Goal: Task Accomplishment & Management: Manage account settings

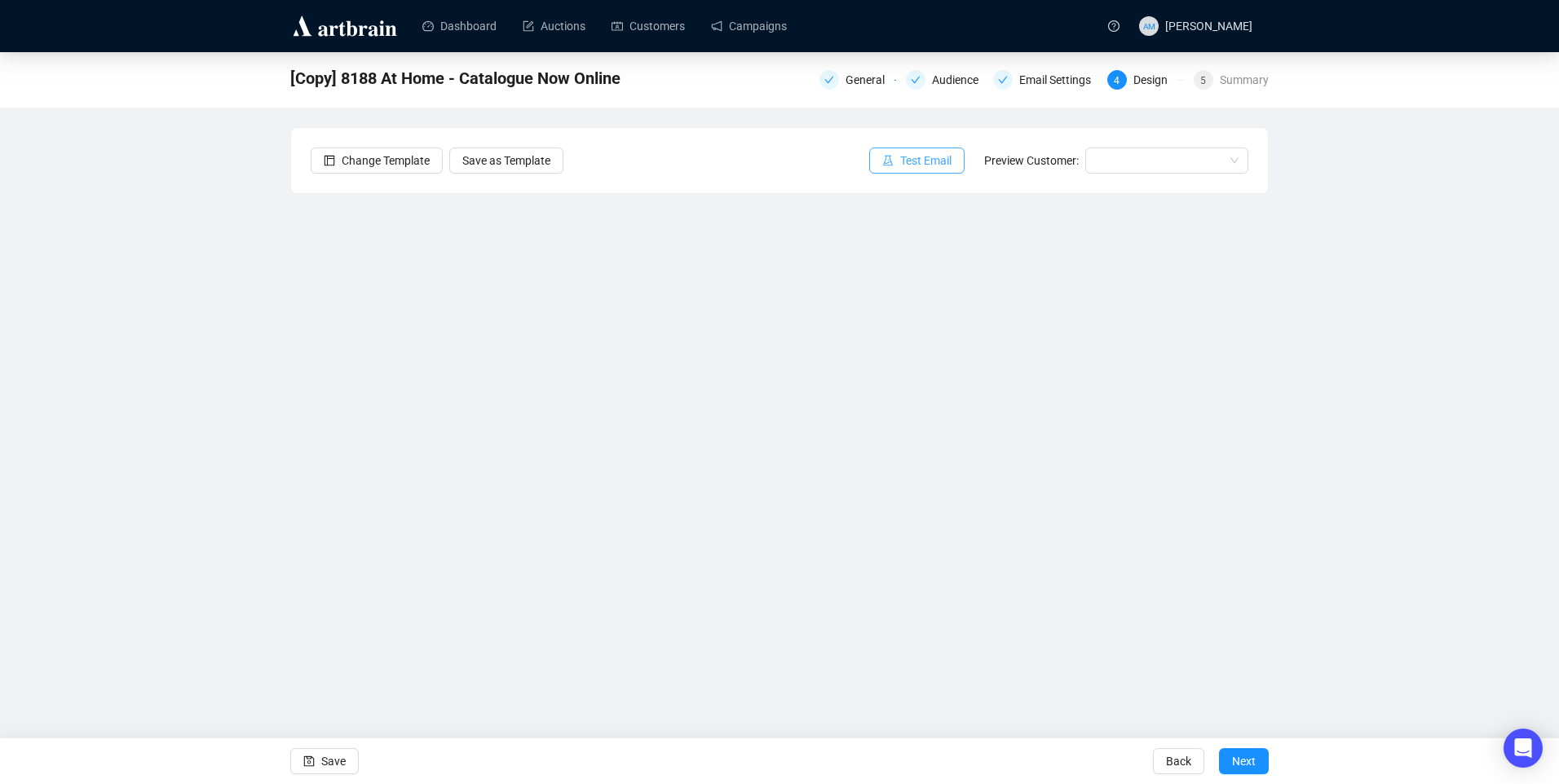
click at [873, 158] on button "Test Email" at bounding box center [916, 160] width 96 height 26
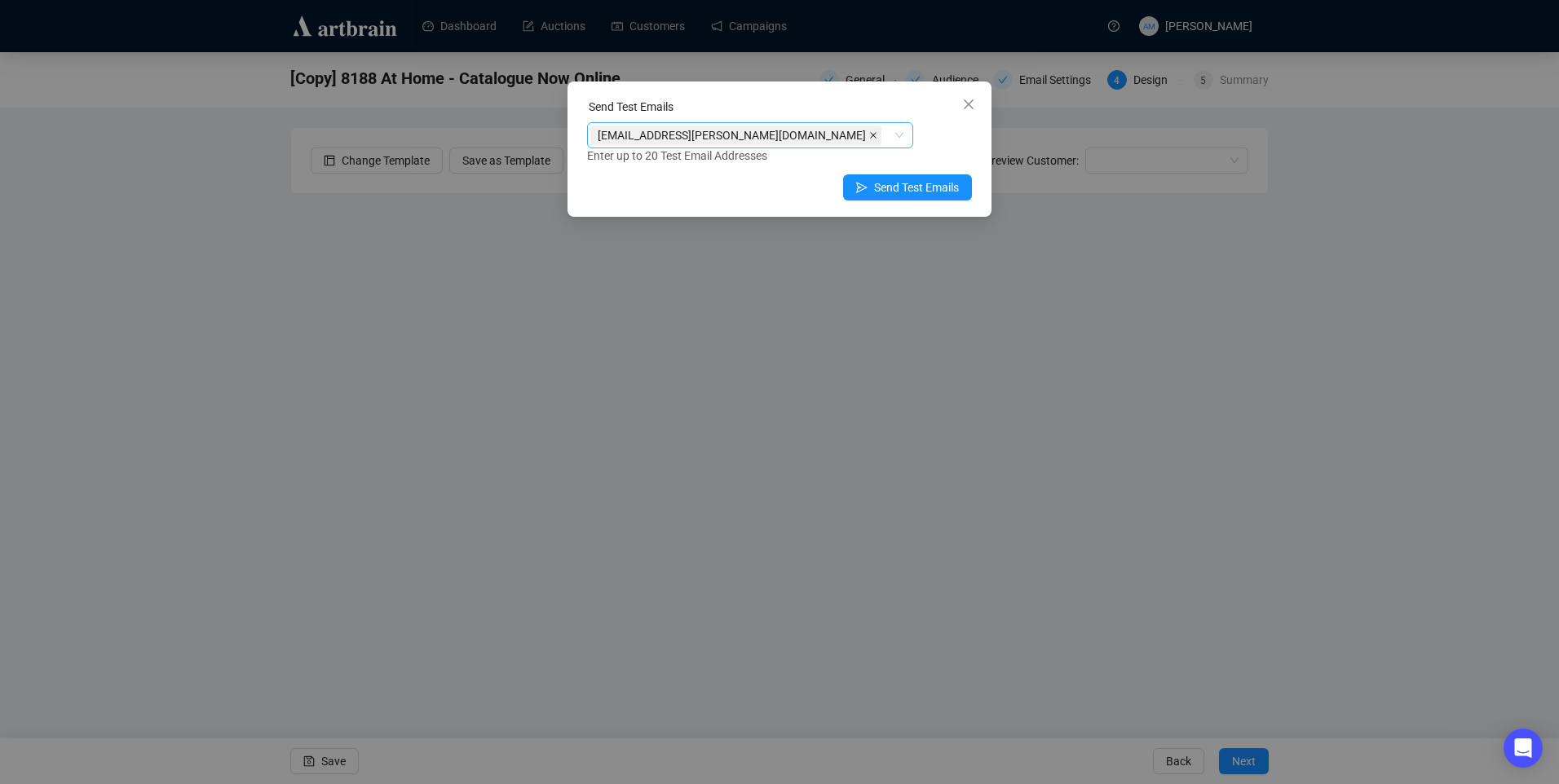
click at [870, 136] on icon "close" at bounding box center [873, 135] width 7 height 7
click at [686, 137] on div at bounding box center [741, 135] width 302 height 22
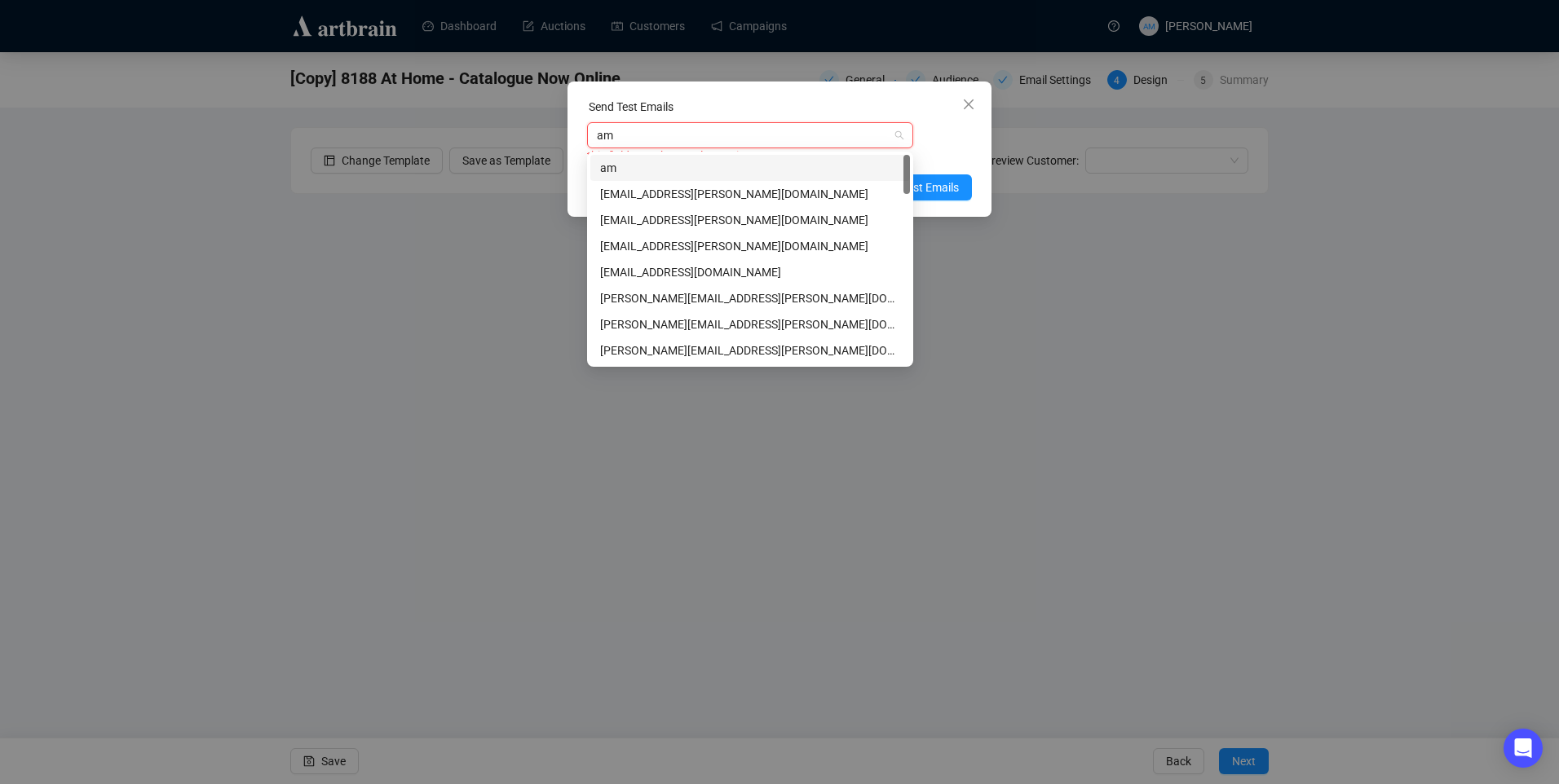
type input "amy"
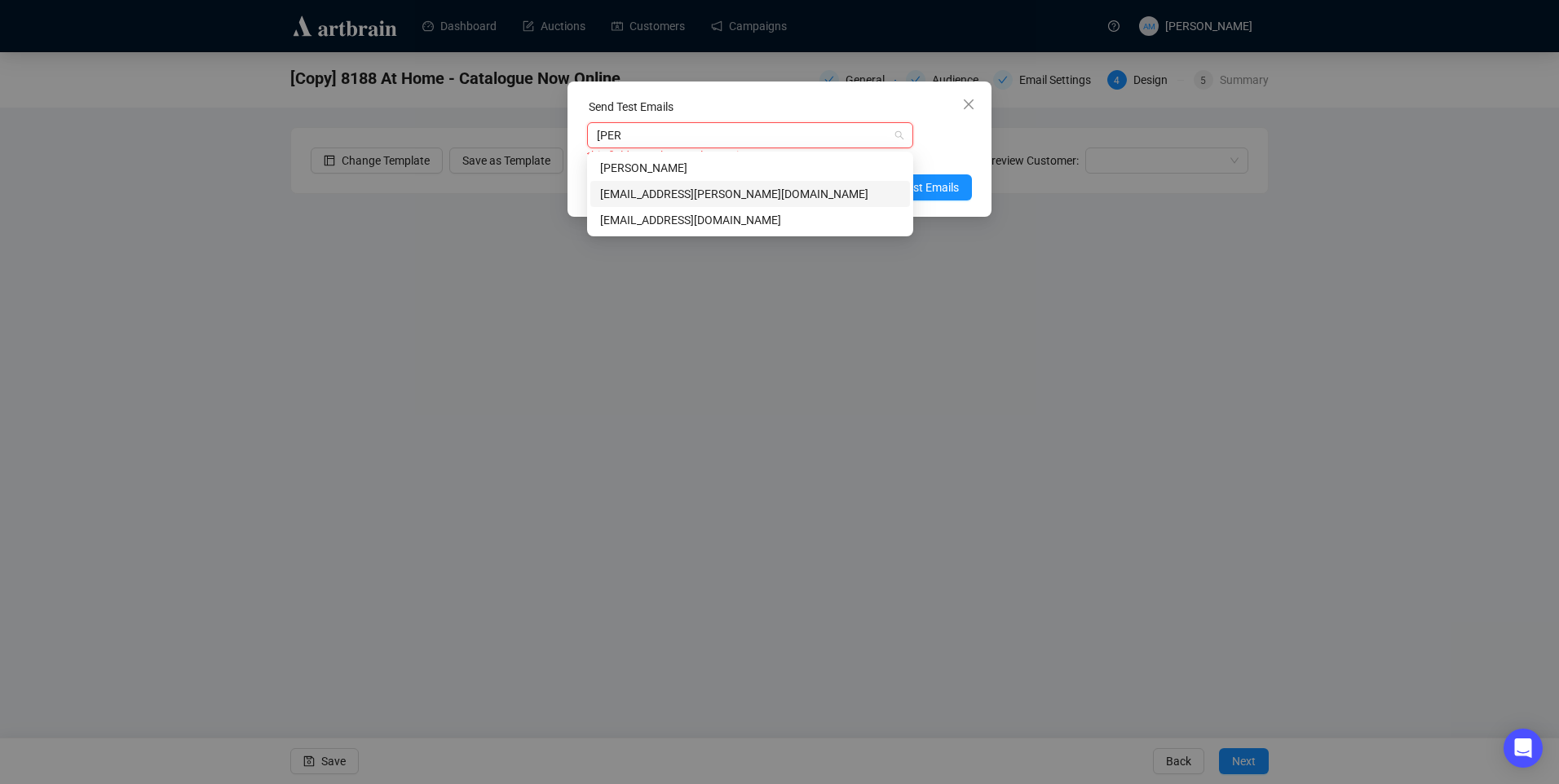
click at [663, 198] on div "amymcnamara@adams.ie" at bounding box center [750, 194] width 300 height 18
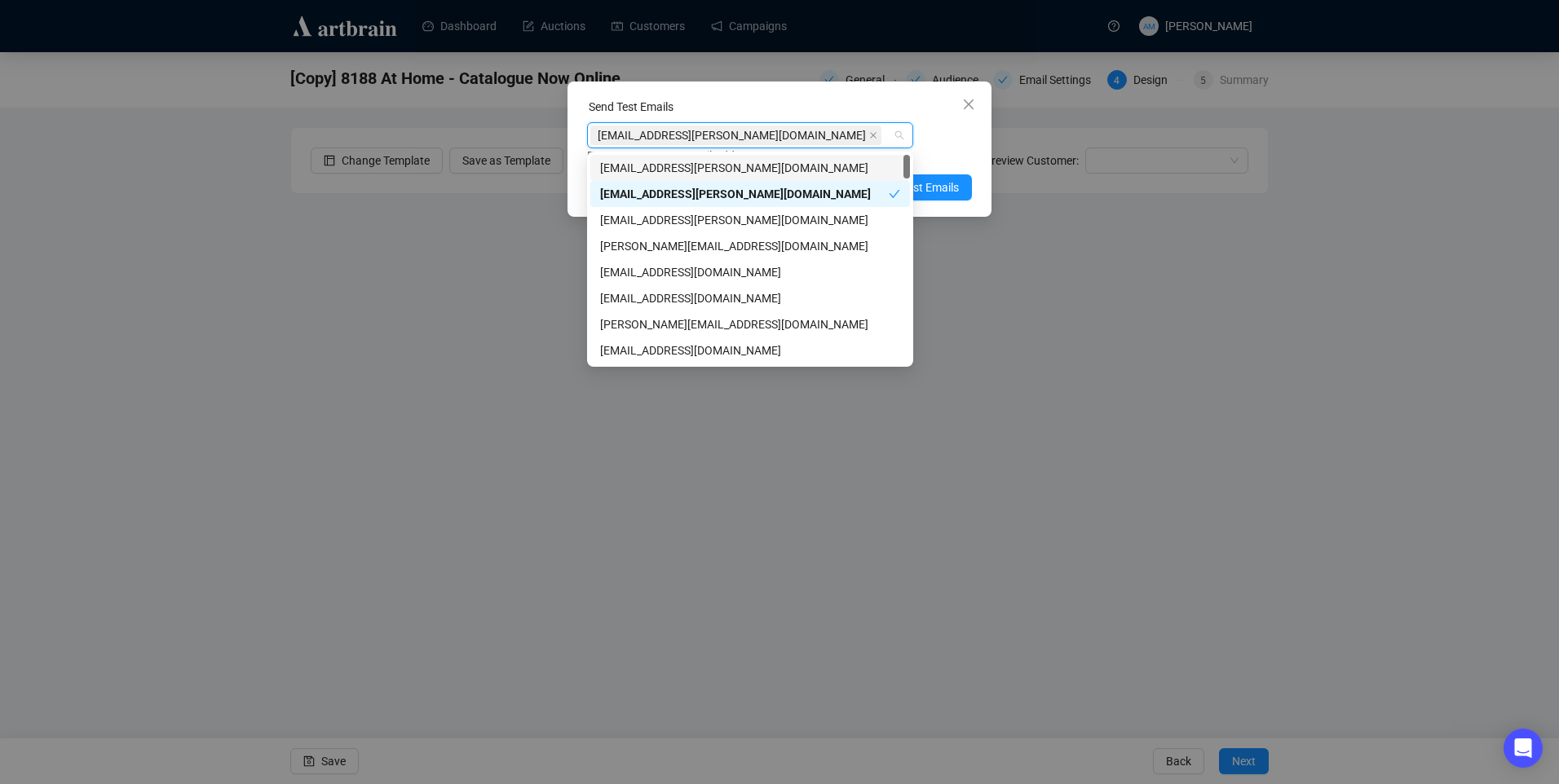
click at [947, 142] on div "amymcnamara@adams.ie Enter up to 20 Test Email Addresses" at bounding box center [779, 143] width 385 height 42
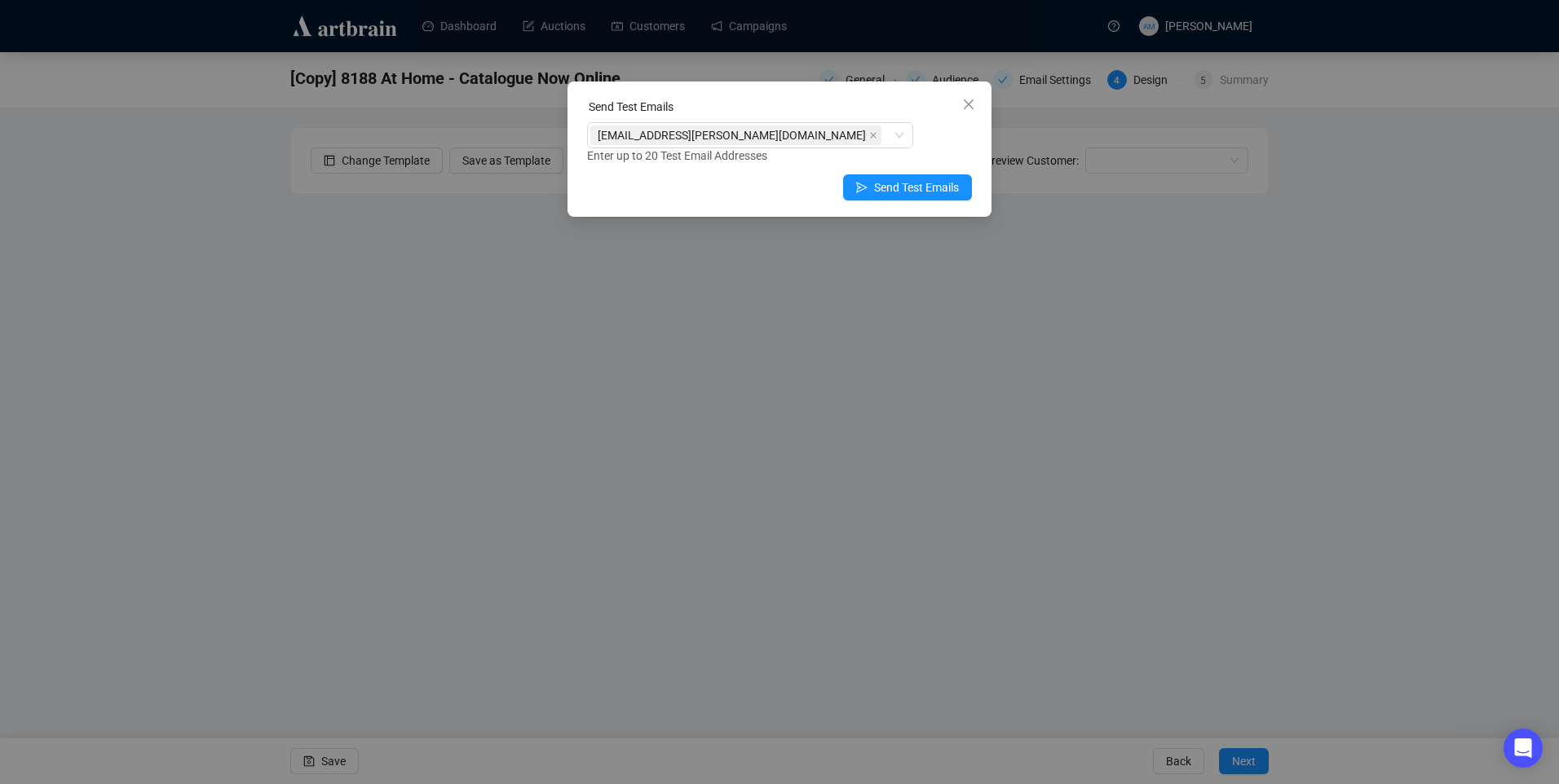
drag, startPoint x: 862, startPoint y: 181, endPoint x: 864, endPoint y: 203, distance: 22.1
click at [861, 184] on icon "send" at bounding box center [861, 187] width 11 height 11
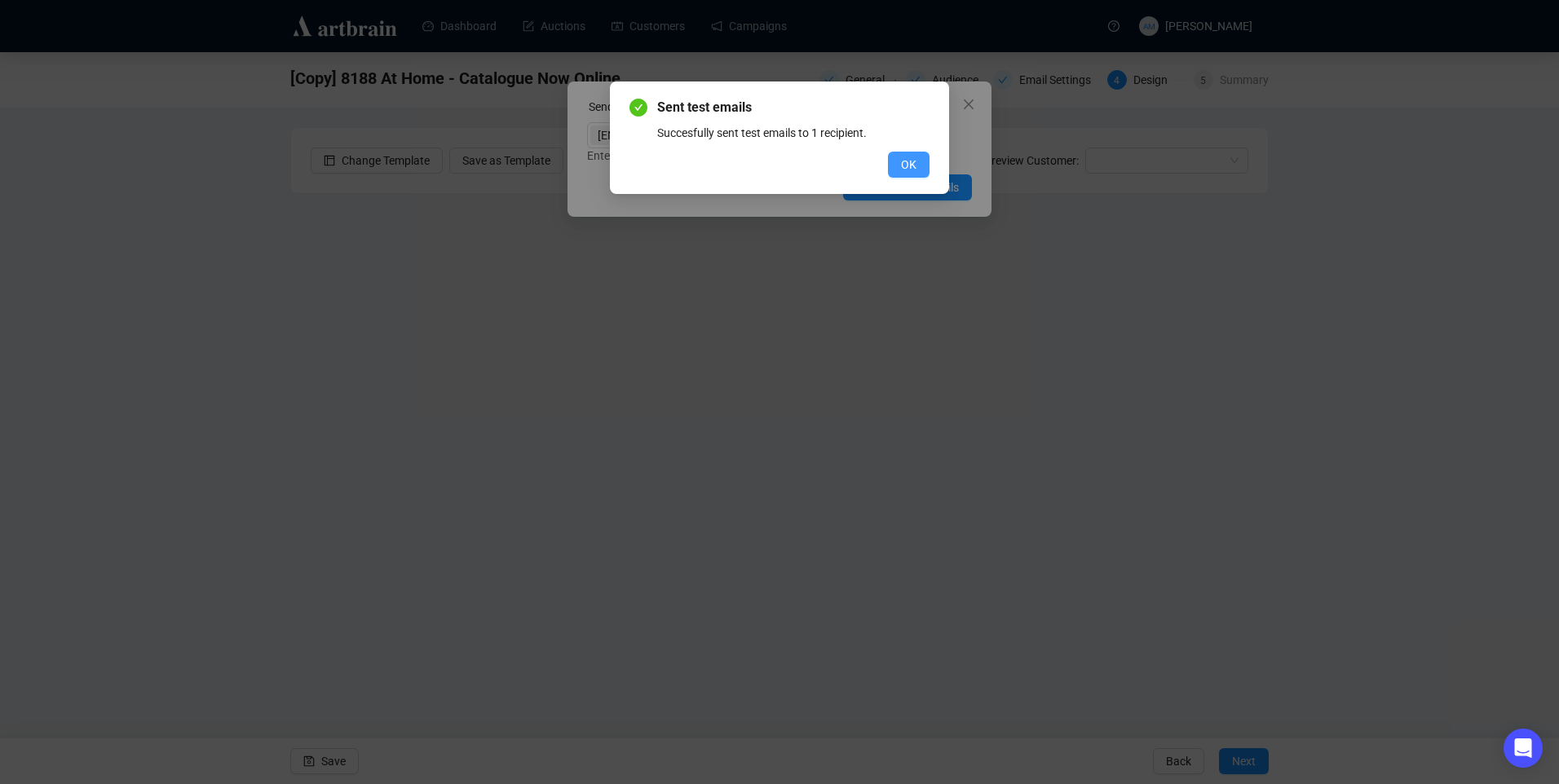
click at [913, 168] on span "OK" at bounding box center [908, 165] width 16 height 18
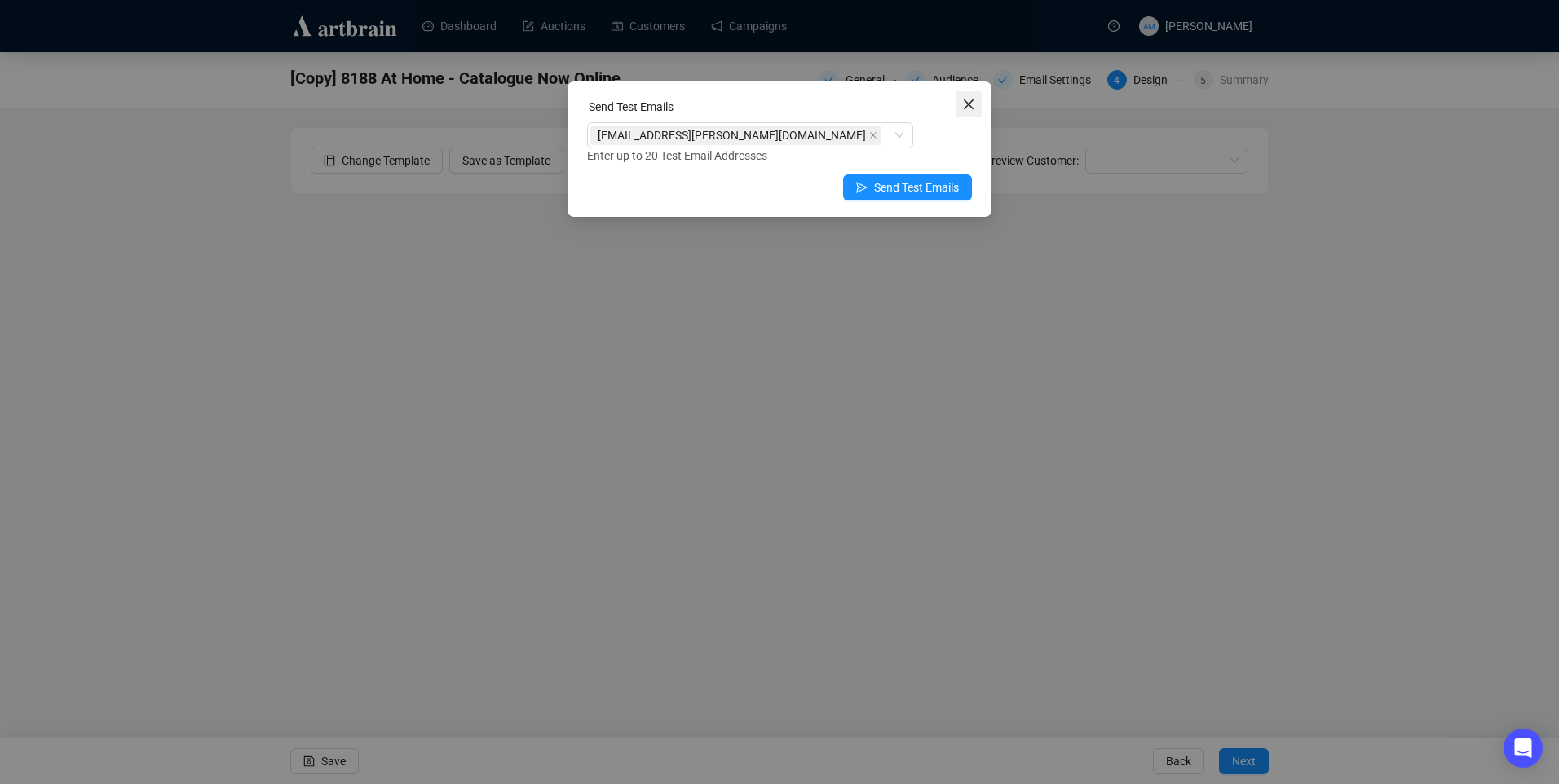
click at [974, 103] on icon "close" at bounding box center [968, 104] width 13 height 13
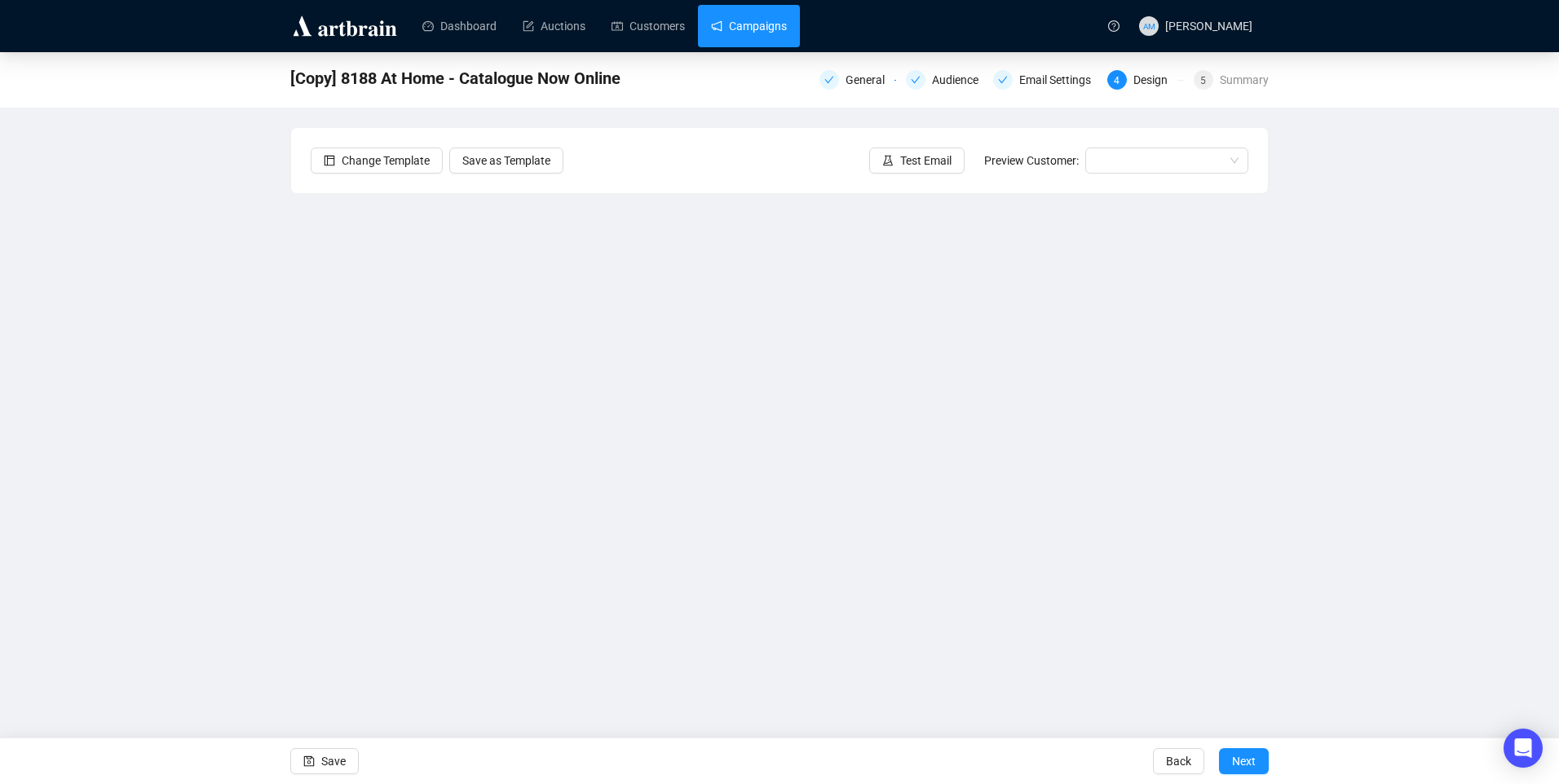
drag, startPoint x: 764, startPoint y: 32, endPoint x: 756, endPoint y: 32, distance: 8.0
click at [764, 32] on link "Campaigns" at bounding box center [749, 26] width 76 height 42
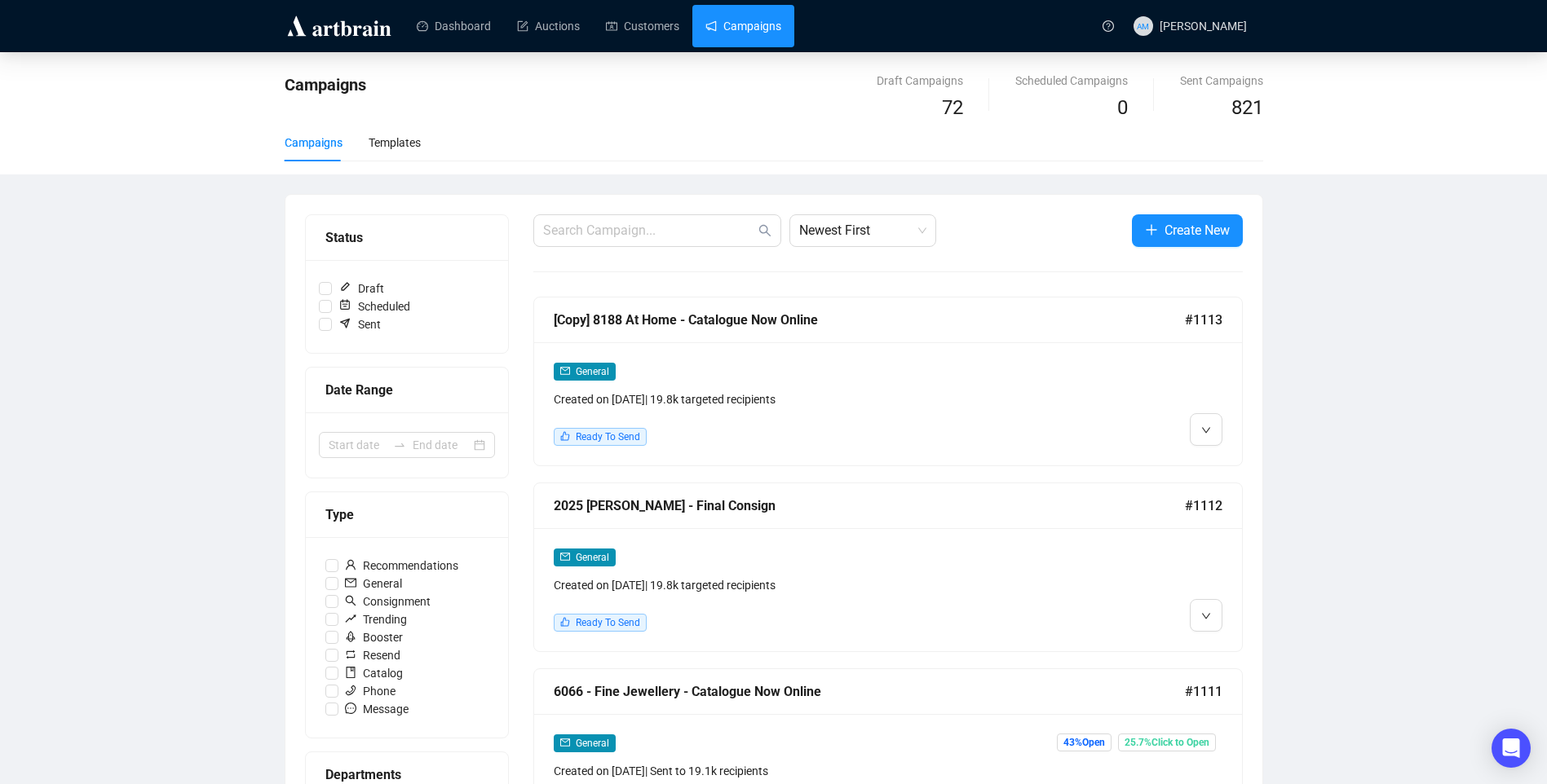
scroll to position [163, 0]
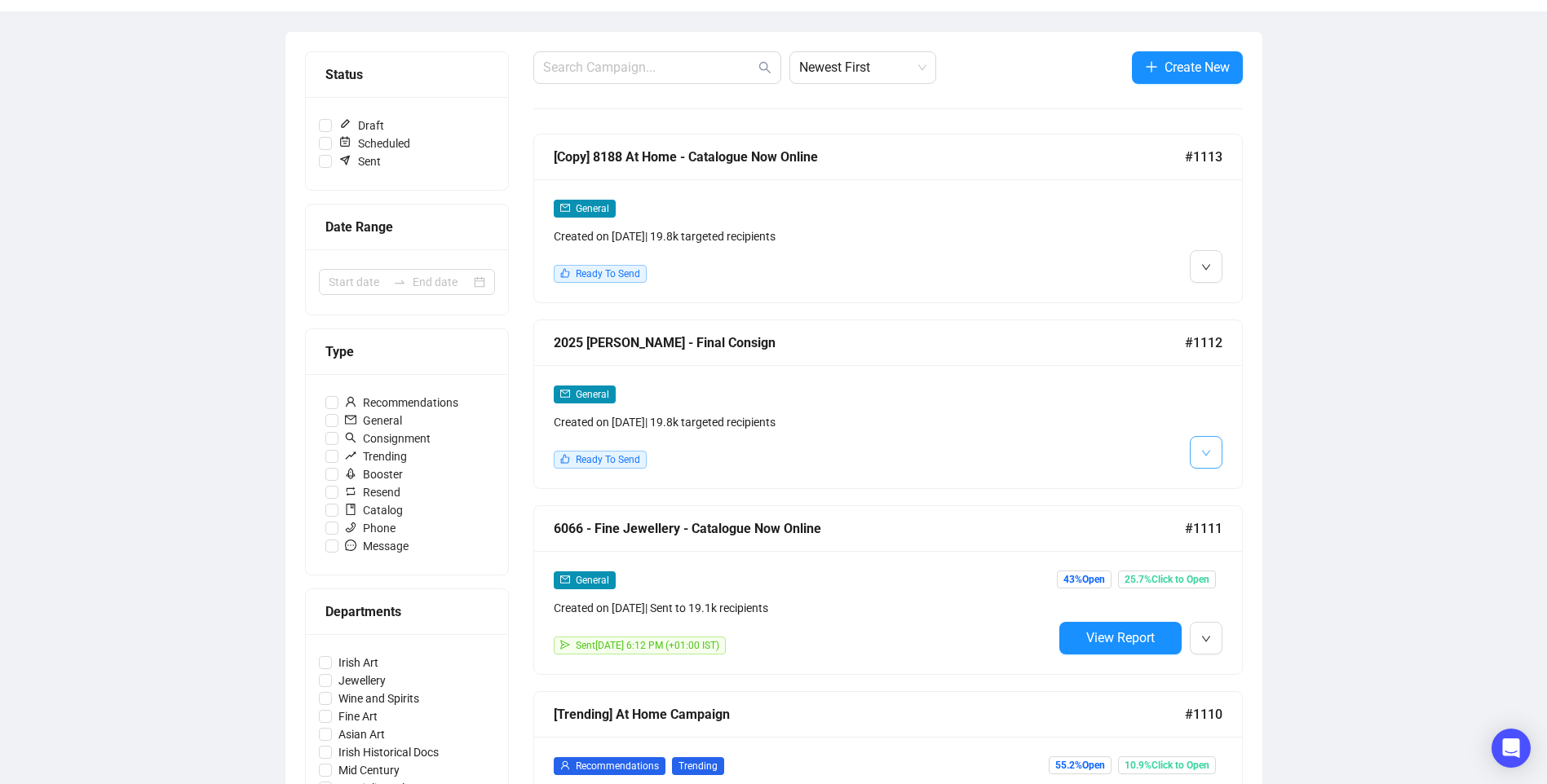
click at [1196, 453] on button "button" at bounding box center [1206, 452] width 33 height 33
click at [1216, 484] on li "Edit" at bounding box center [1236, 487] width 86 height 26
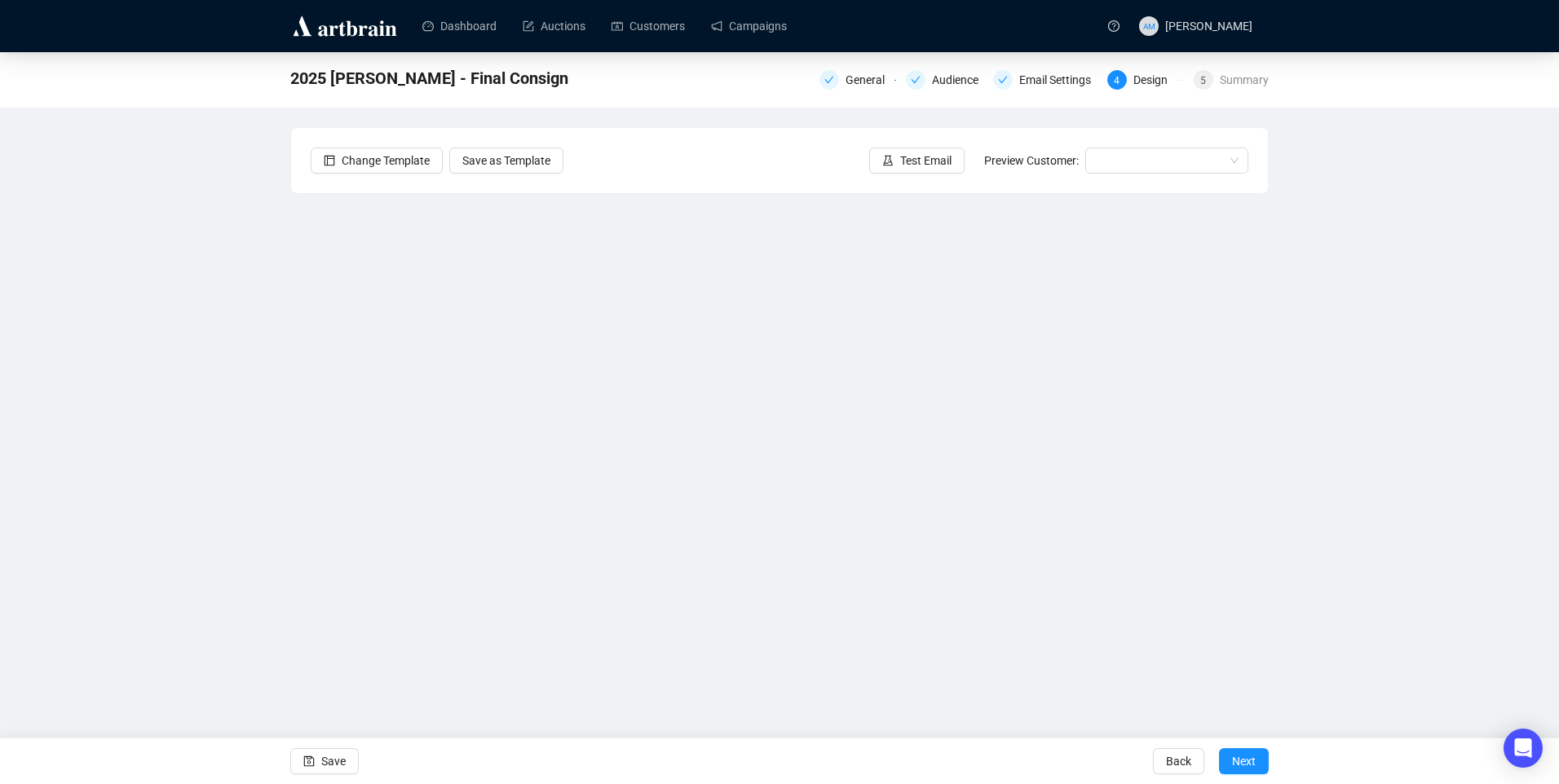
click at [1369, 464] on div "2025 Townley Hall - Final Consign General Audience Email Settings 4 Design 5 Su…" at bounding box center [779, 366] width 1559 height 627
click at [348, 760] on button "Save" at bounding box center [324, 761] width 68 height 26
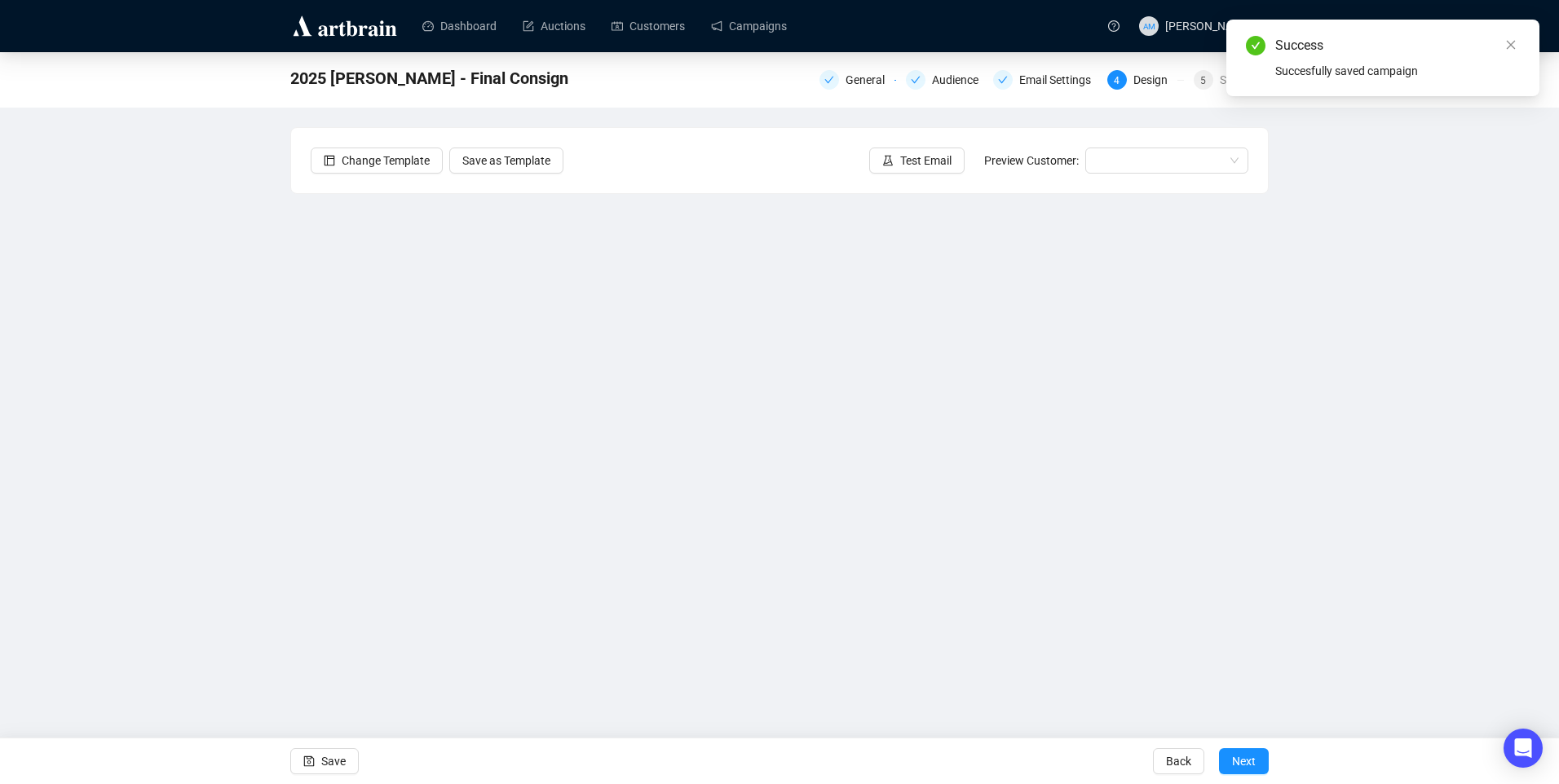
drag, startPoint x: 1512, startPoint y: 47, endPoint x: 1476, endPoint y: 51, distance: 36.2
click at [1512, 47] on icon "close" at bounding box center [1510, 44] width 11 height 11
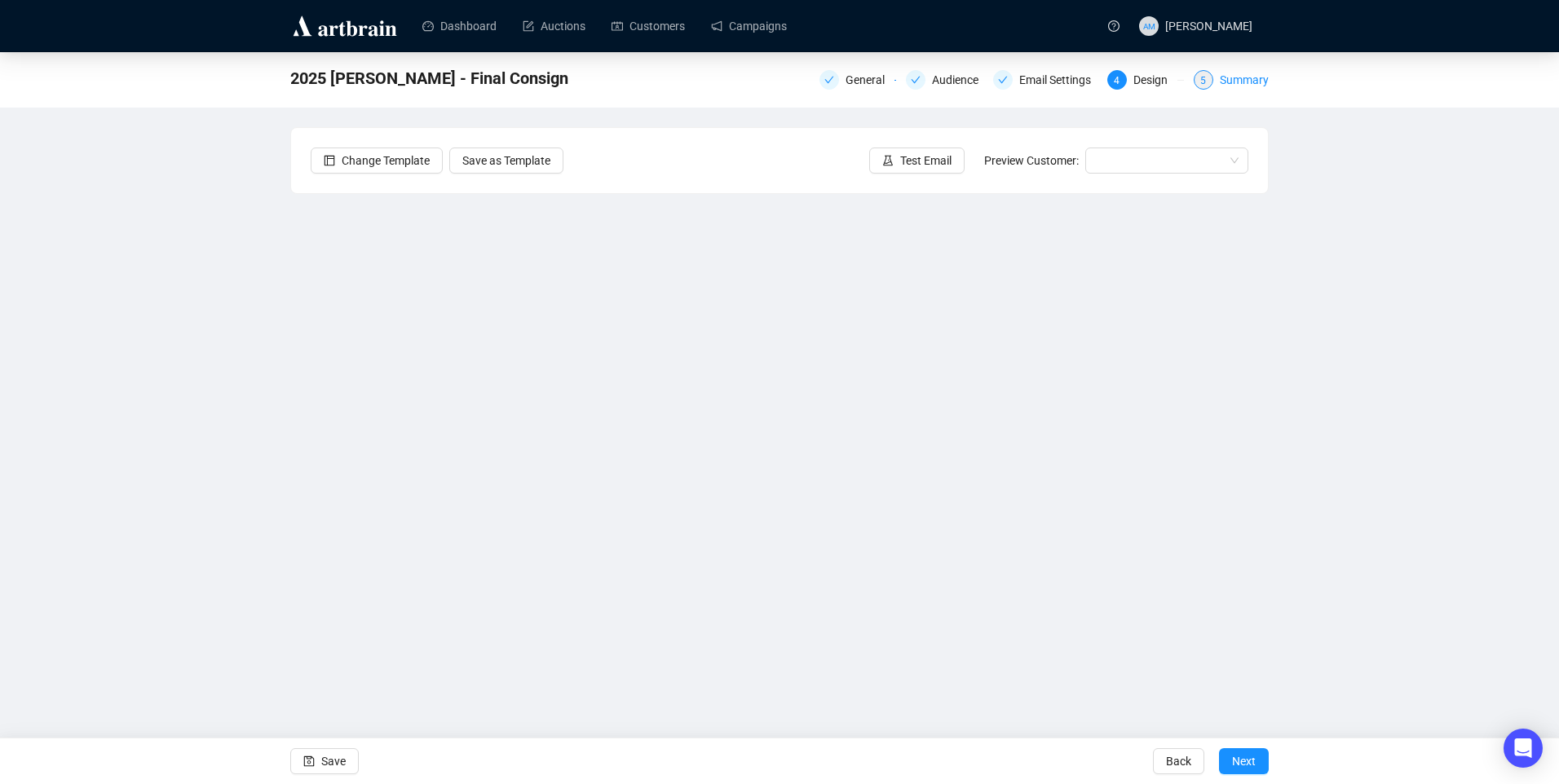
click at [1248, 84] on div "Summary" at bounding box center [1244, 79] width 49 height 20
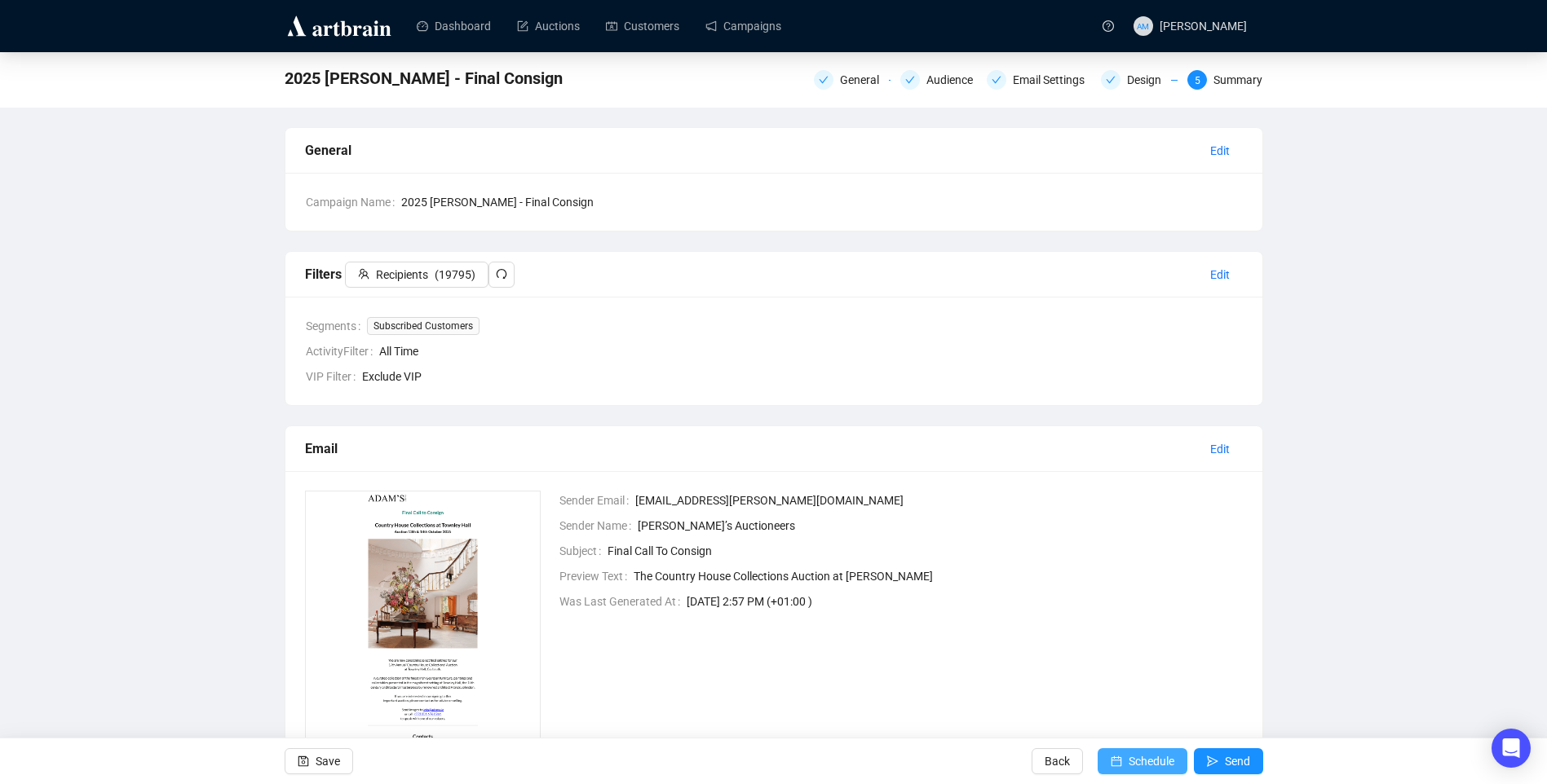
click at [1137, 755] on span "Schedule" at bounding box center [1151, 761] width 46 height 46
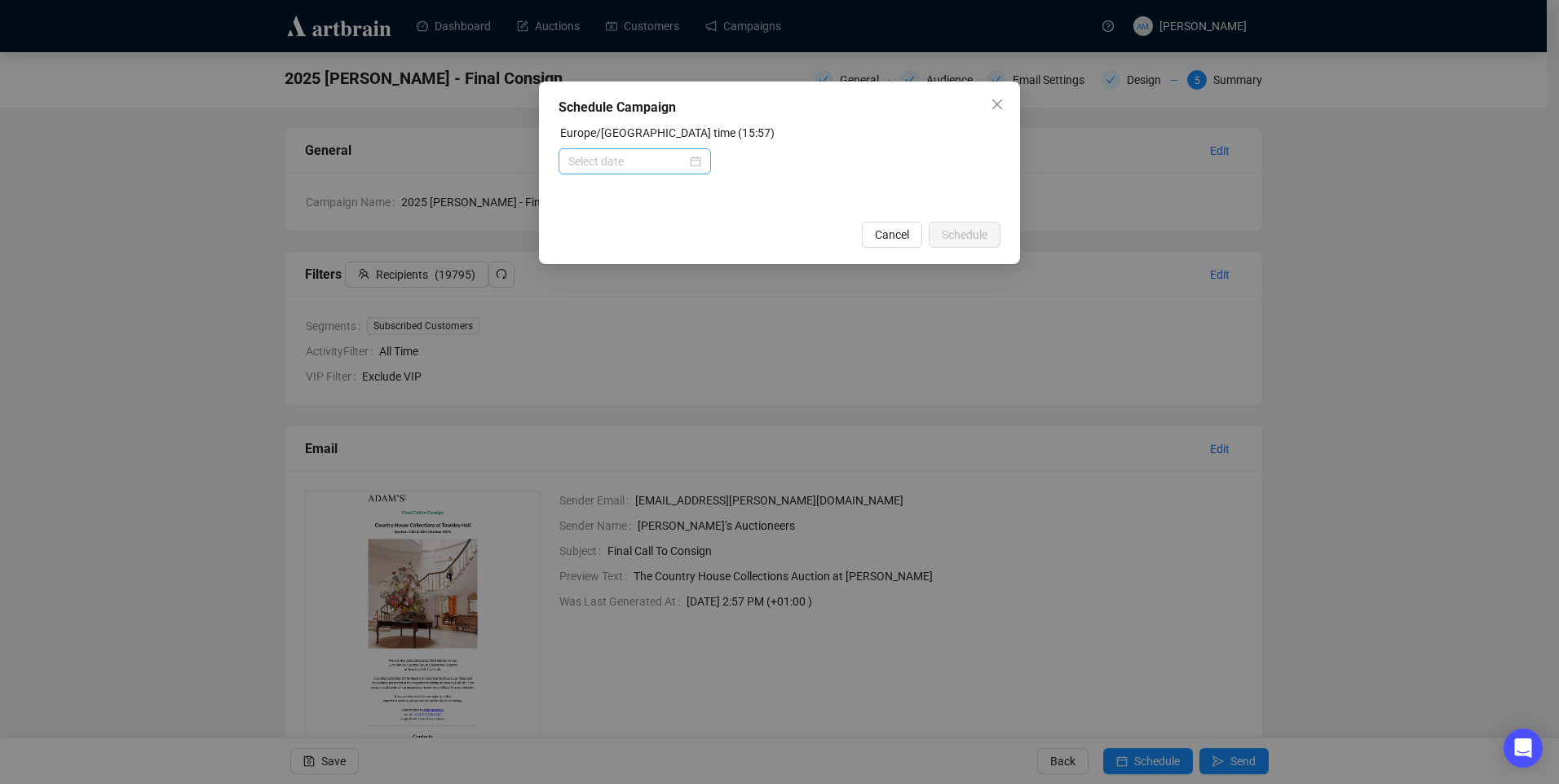
click at [696, 166] on div at bounding box center [634, 161] width 133 height 18
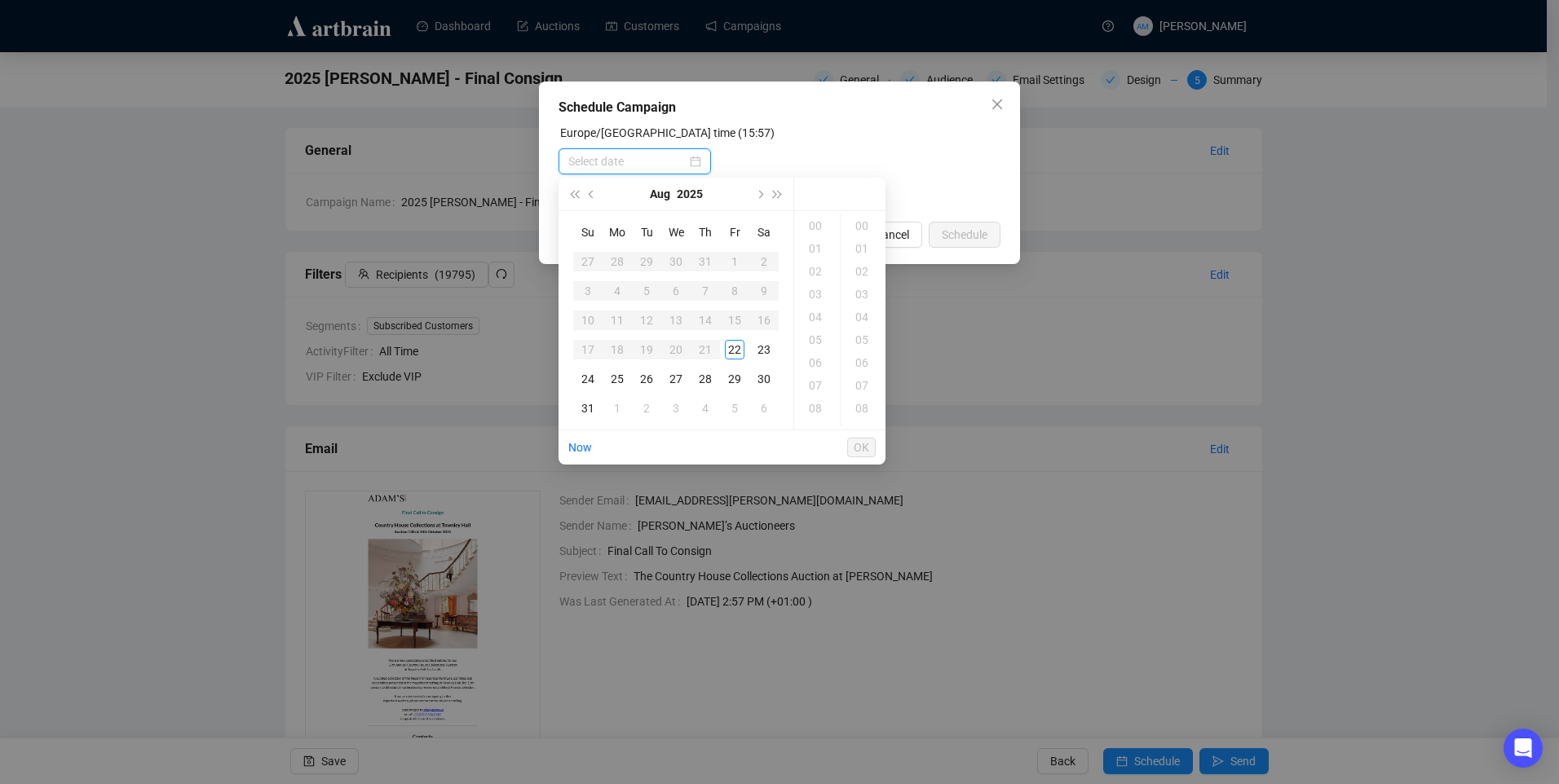
type input "2025-08-22 07:00"
click at [763, 346] on div "23" at bounding box center [764, 349] width 20 height 20
click at [820, 370] on div "10" at bounding box center [816, 372] width 39 height 22
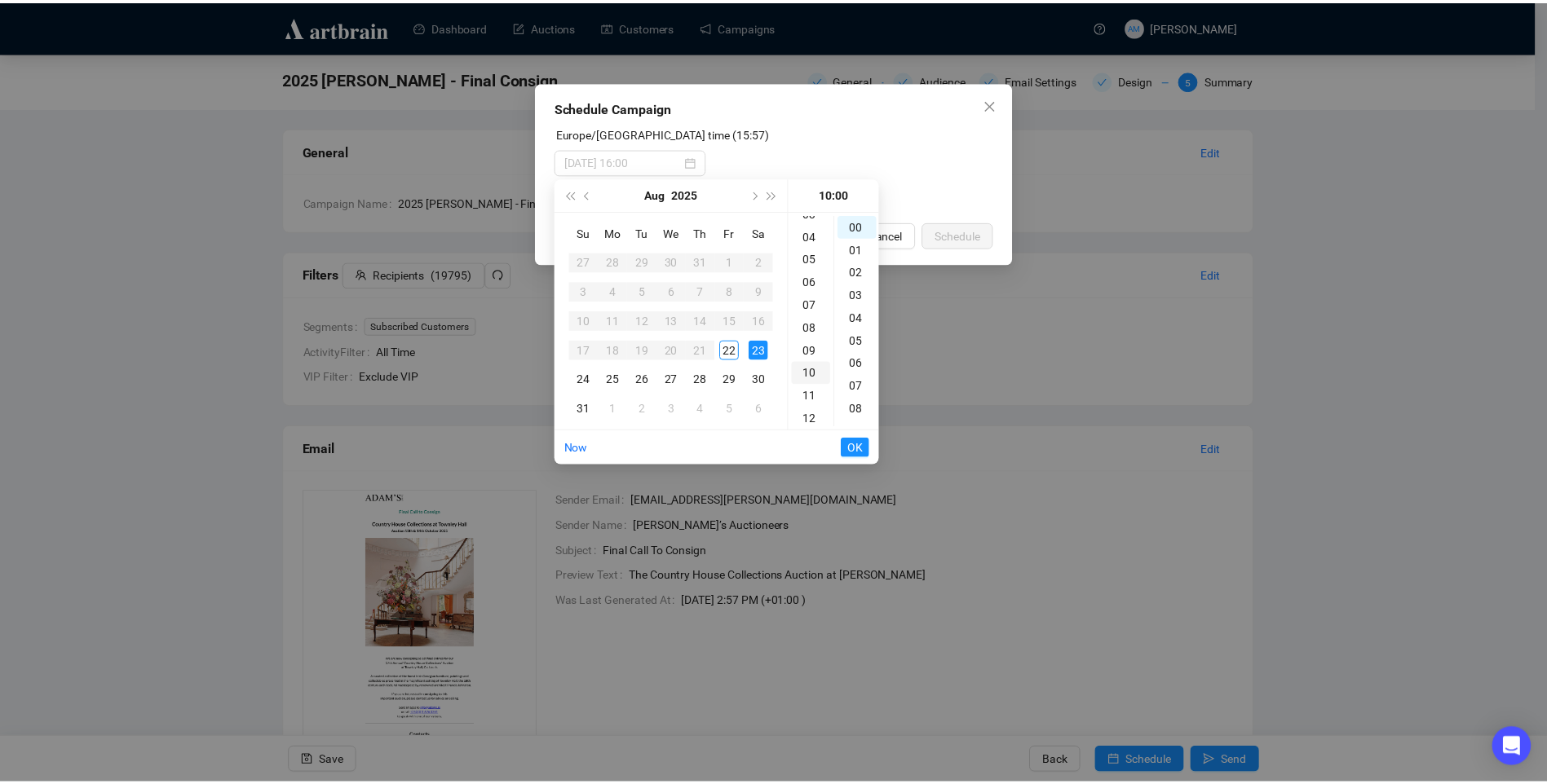
scroll to position [228, 0]
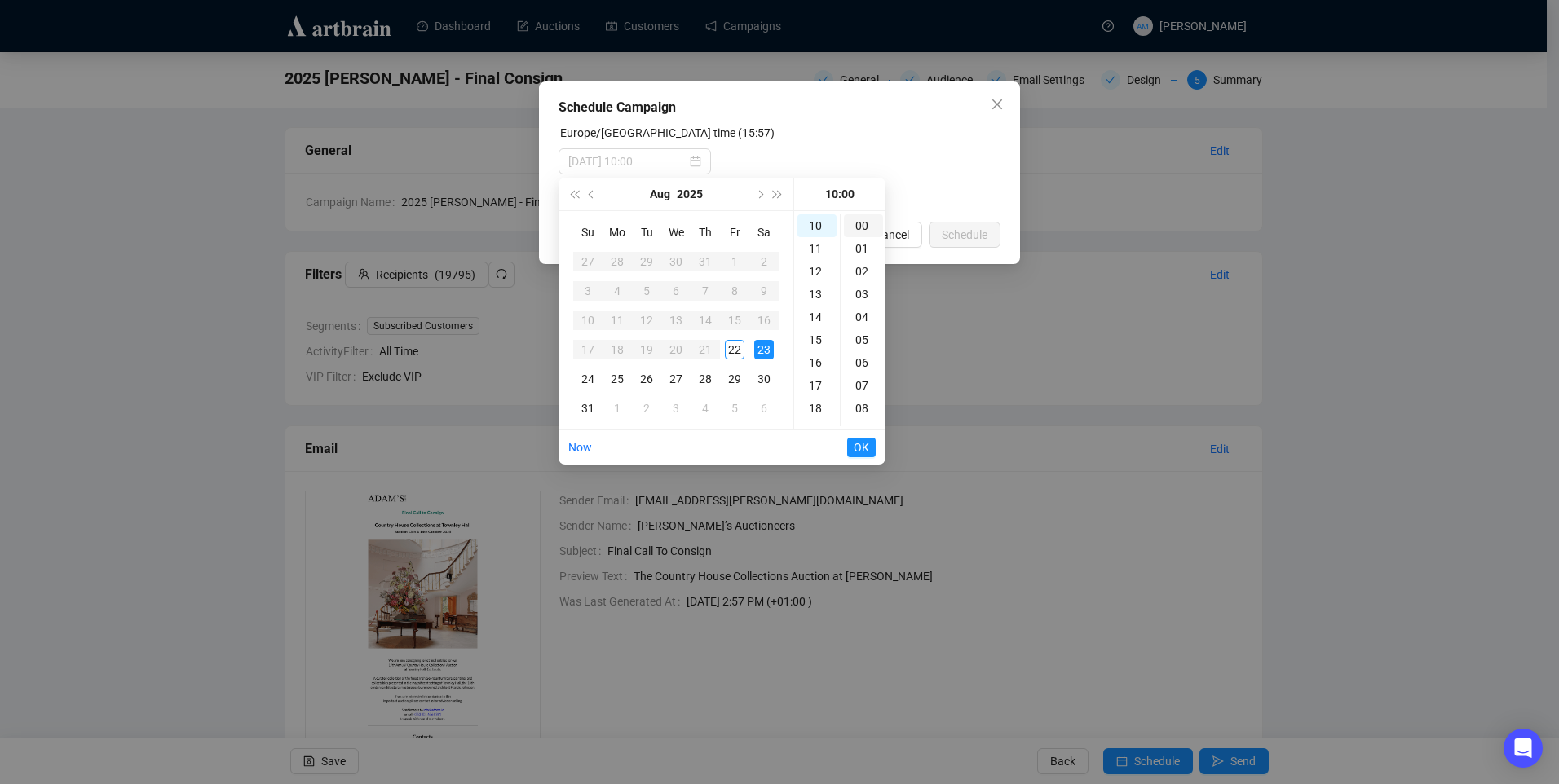
click at [860, 224] on div "00" at bounding box center [863, 226] width 39 height 22
type input "2025-08-23 10:00"
click at [870, 445] on button "OK" at bounding box center [861, 447] width 28 height 20
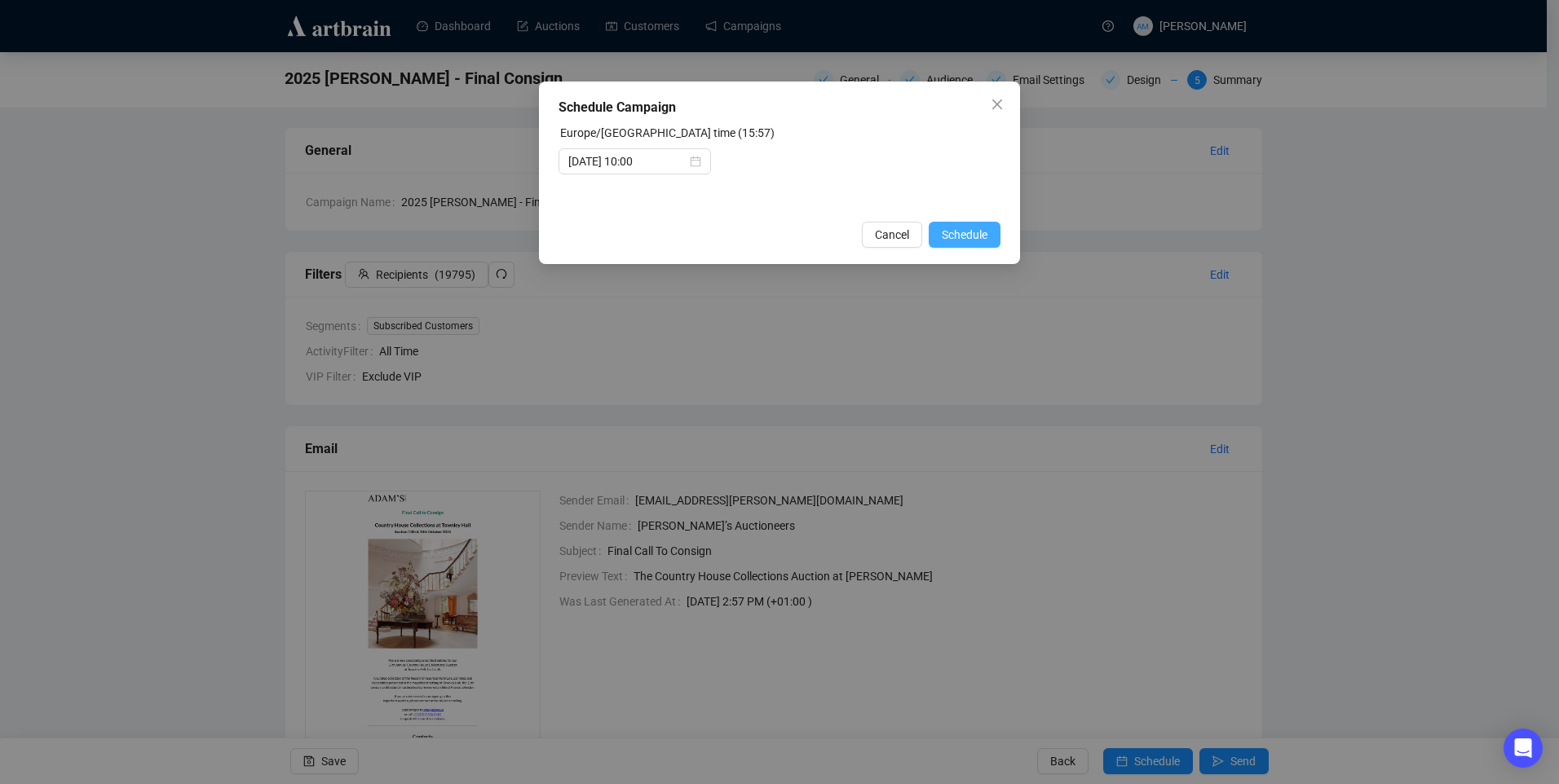
click at [962, 234] on span "Schedule" at bounding box center [964, 234] width 46 height 18
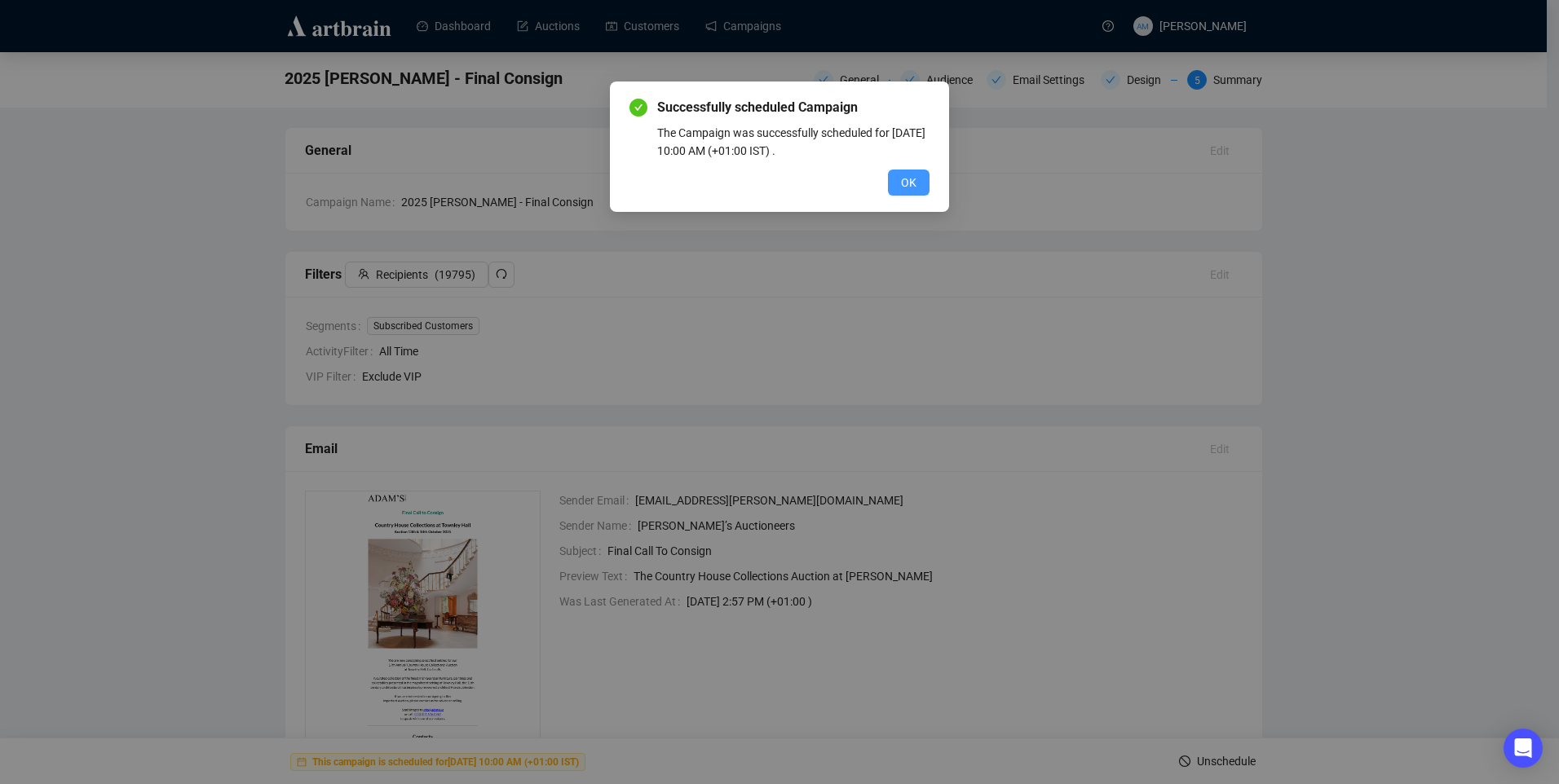
click at [917, 187] on button "OK" at bounding box center [908, 183] width 41 height 26
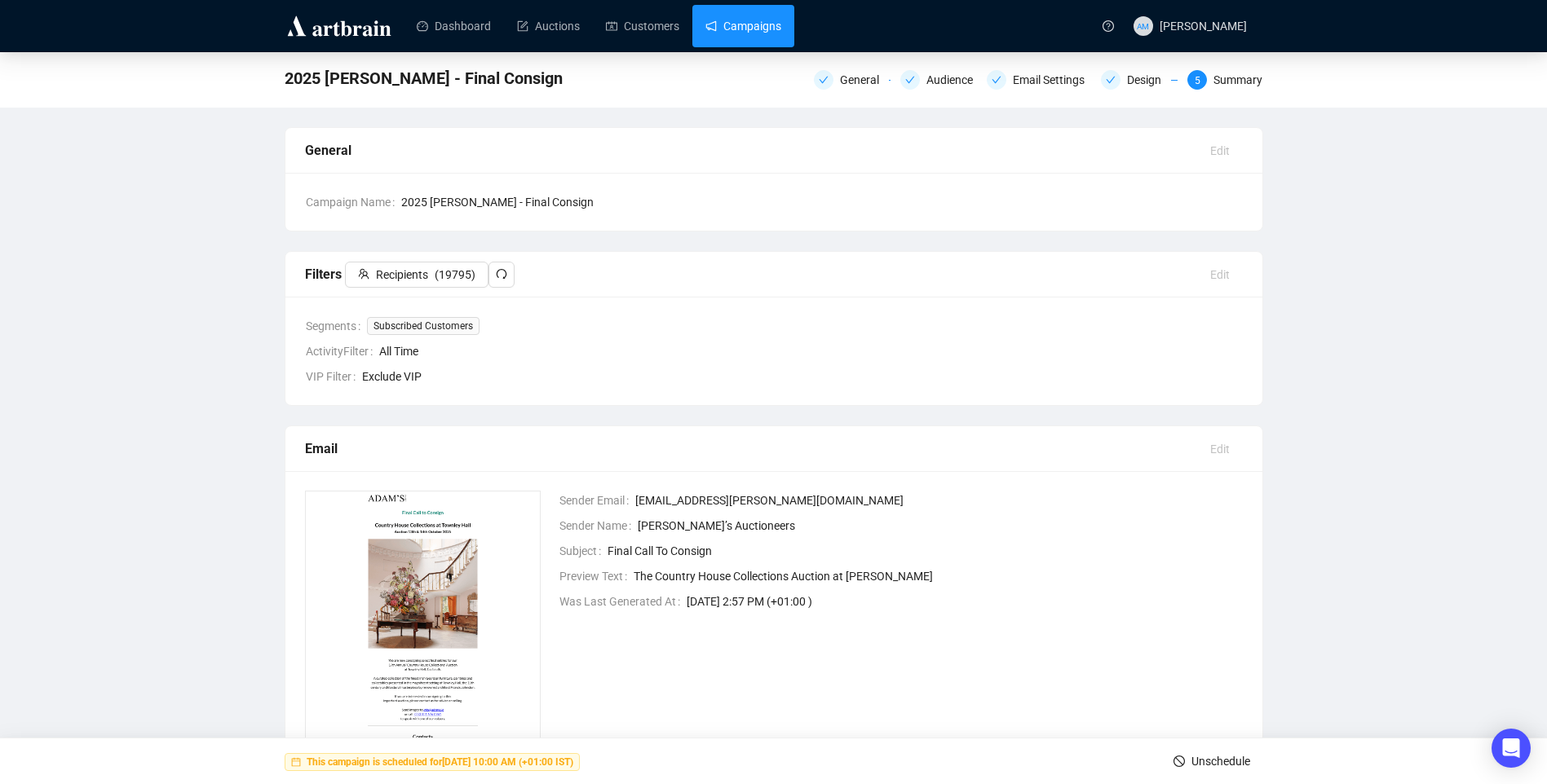
click at [764, 26] on link "Campaigns" at bounding box center [743, 26] width 76 height 42
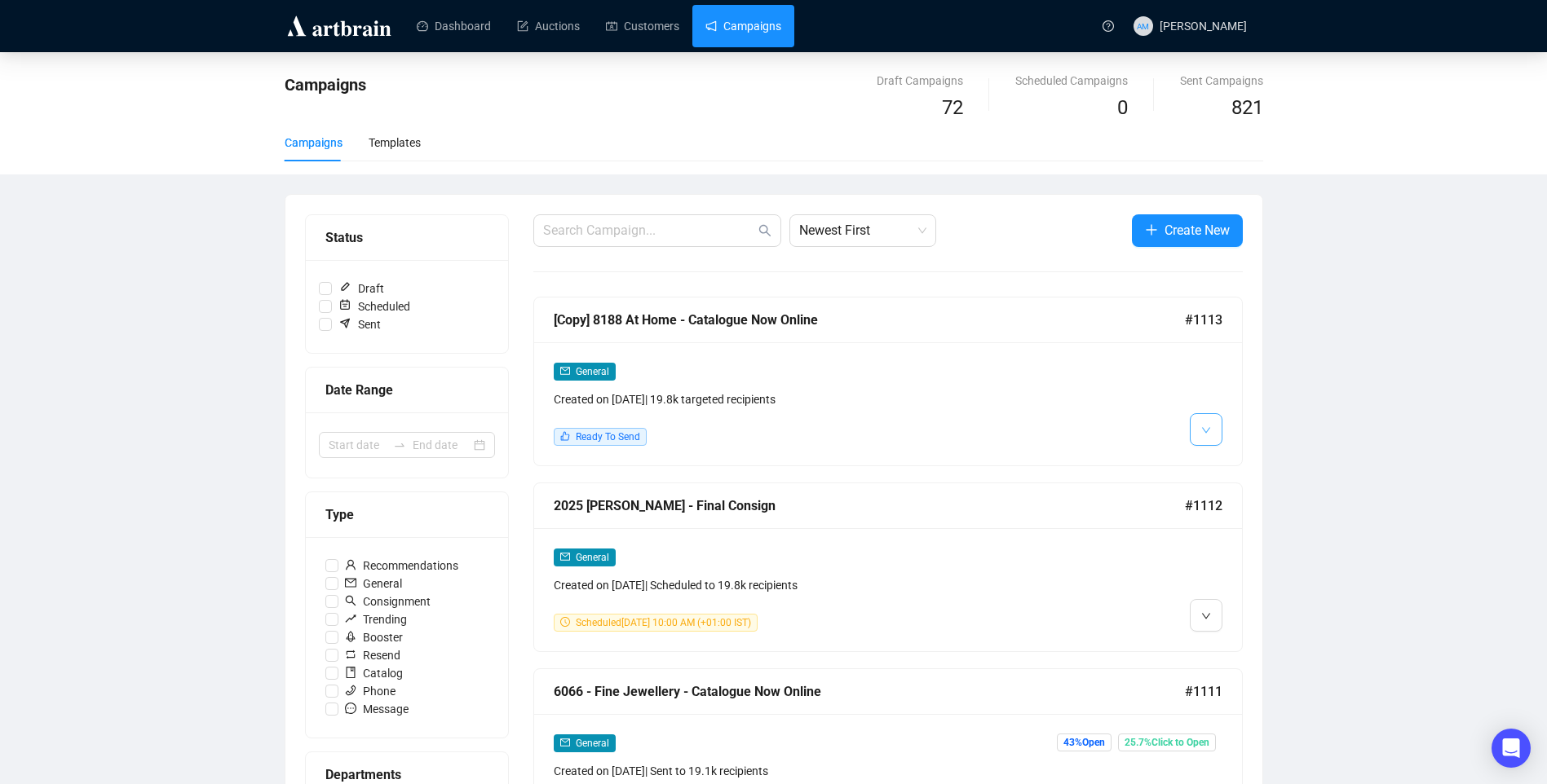
click at [1200, 422] on button "button" at bounding box center [1206, 430] width 33 height 33
click at [1211, 461] on img at bounding box center [1208, 464] width 13 height 13
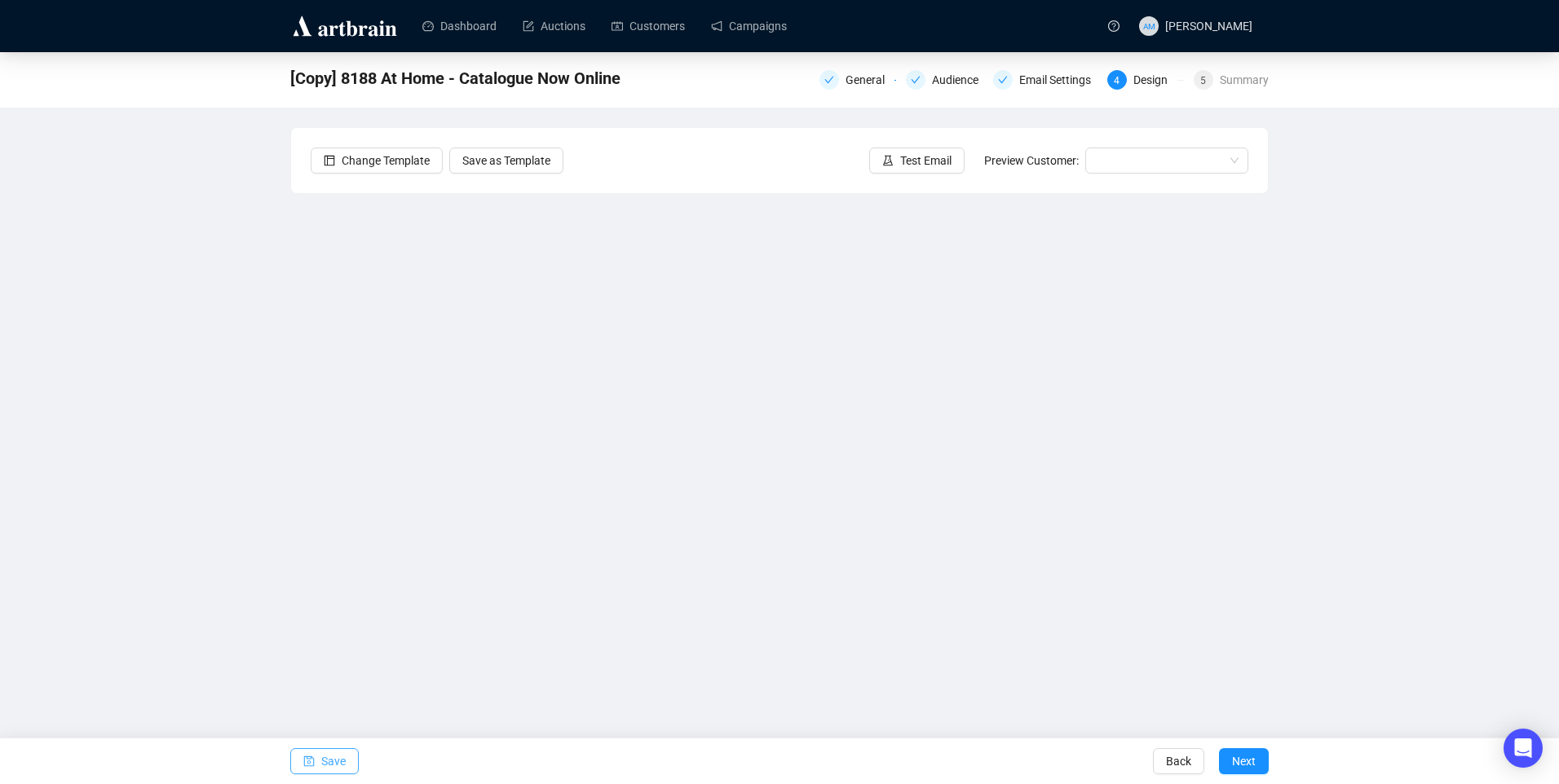
click at [325, 771] on span "Save" at bounding box center [334, 761] width 24 height 46
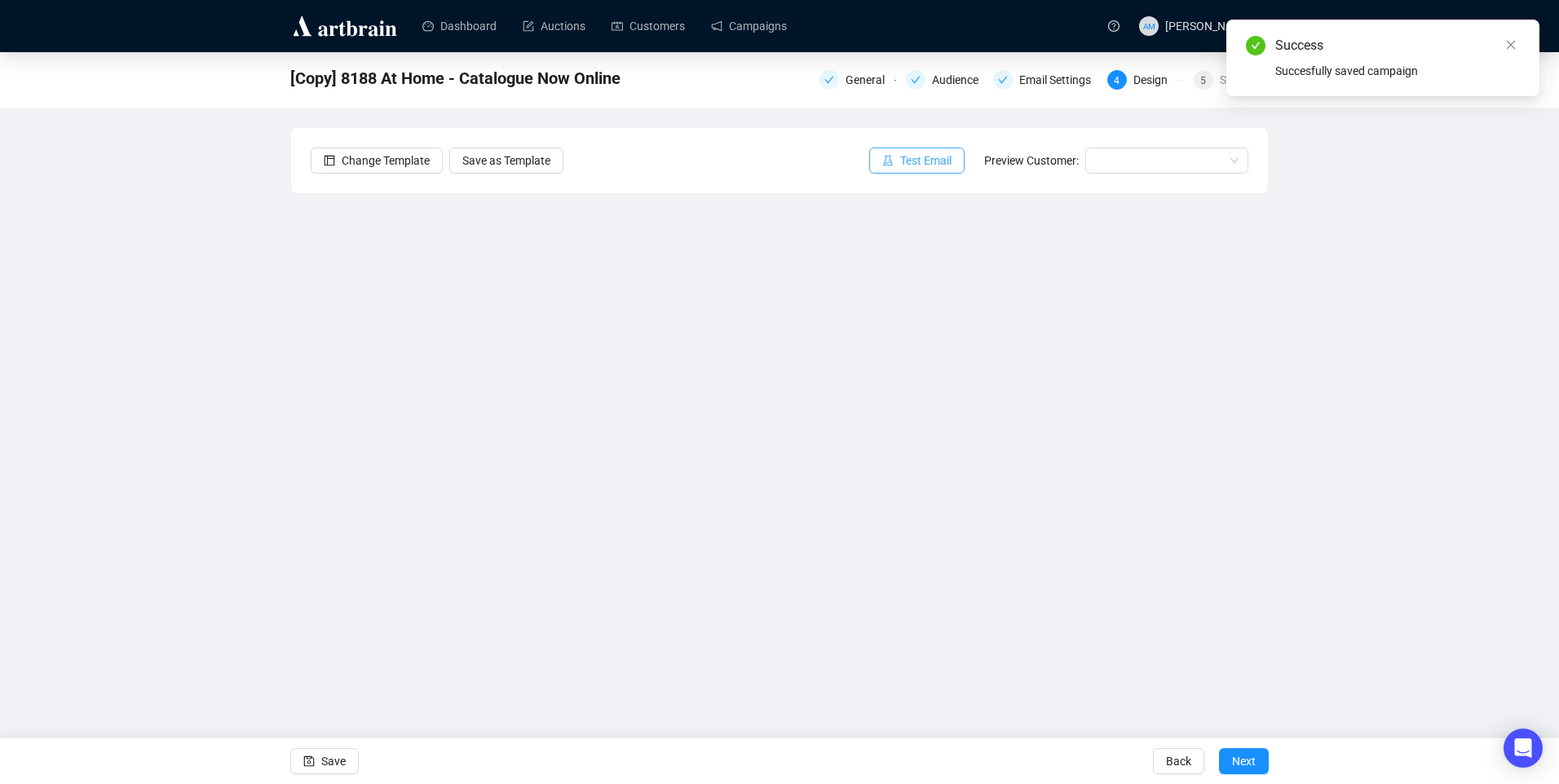
click at [923, 159] on span "Test Email" at bounding box center [926, 160] width 52 height 18
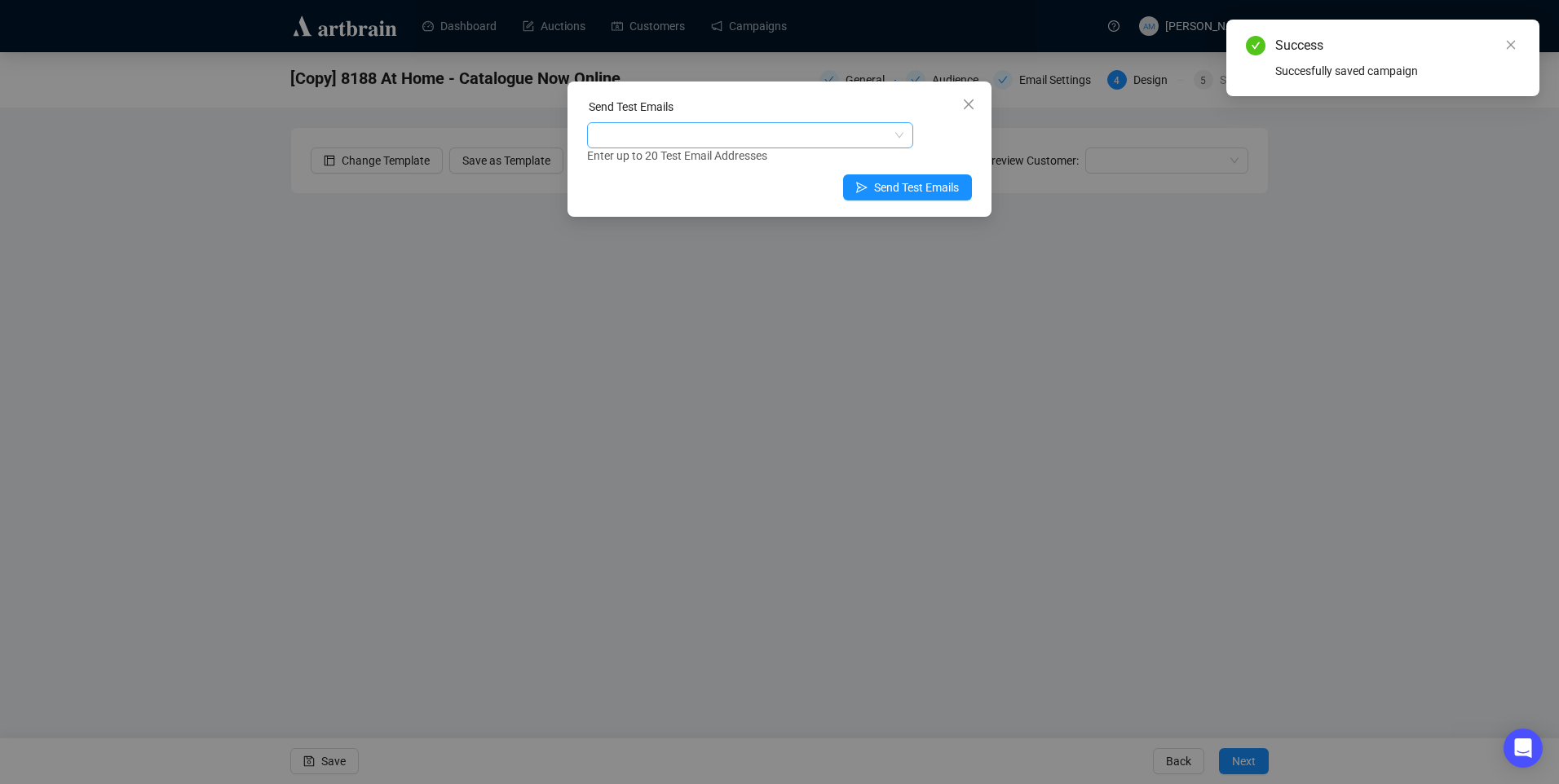
click at [670, 141] on div at bounding box center [741, 135] width 302 height 22
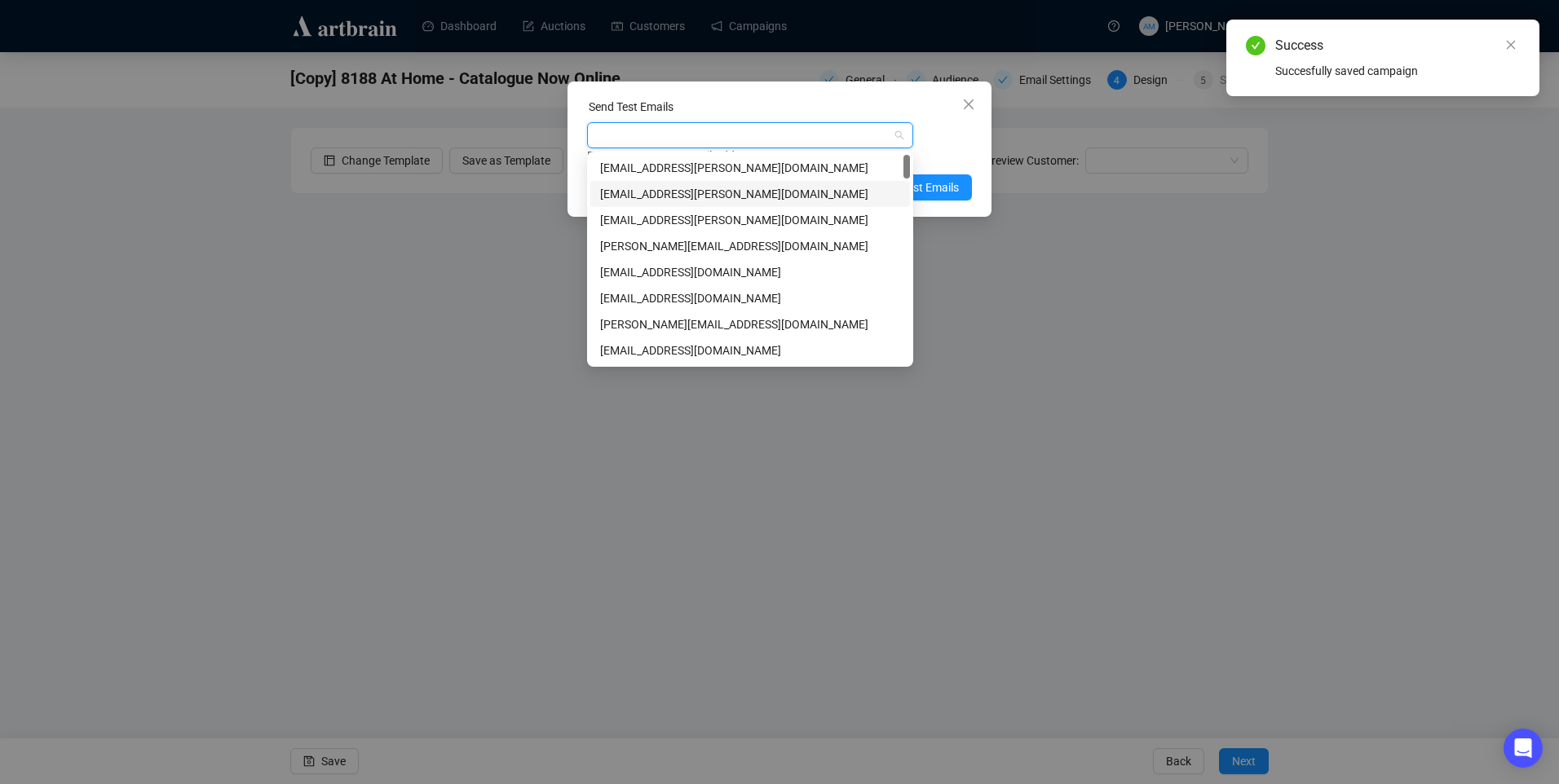
click at [641, 196] on div "amymcnamara@adams.ie" at bounding box center [750, 194] width 300 height 18
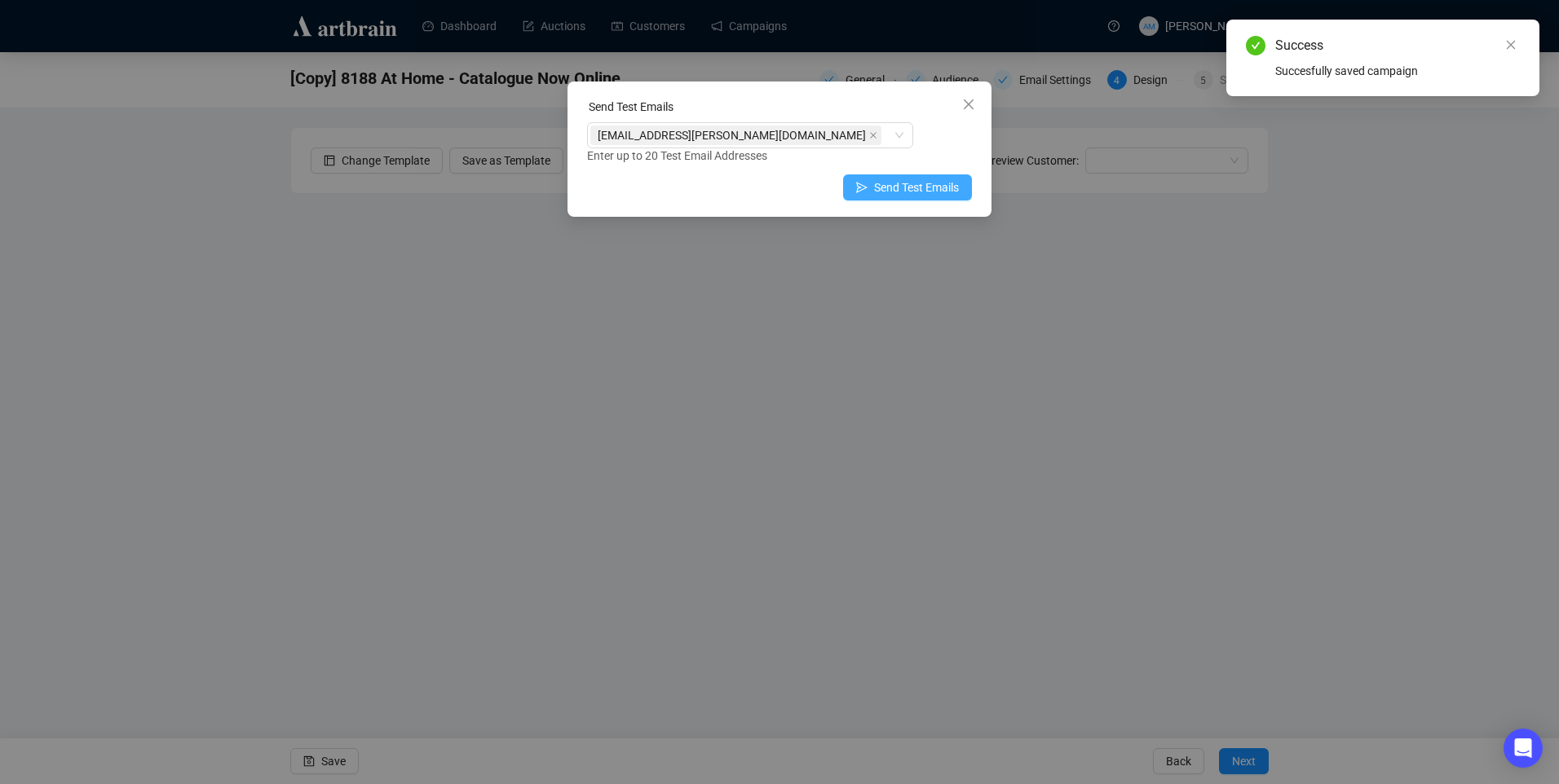
click at [932, 183] on span "Send Test Emails" at bounding box center [916, 187] width 84 height 18
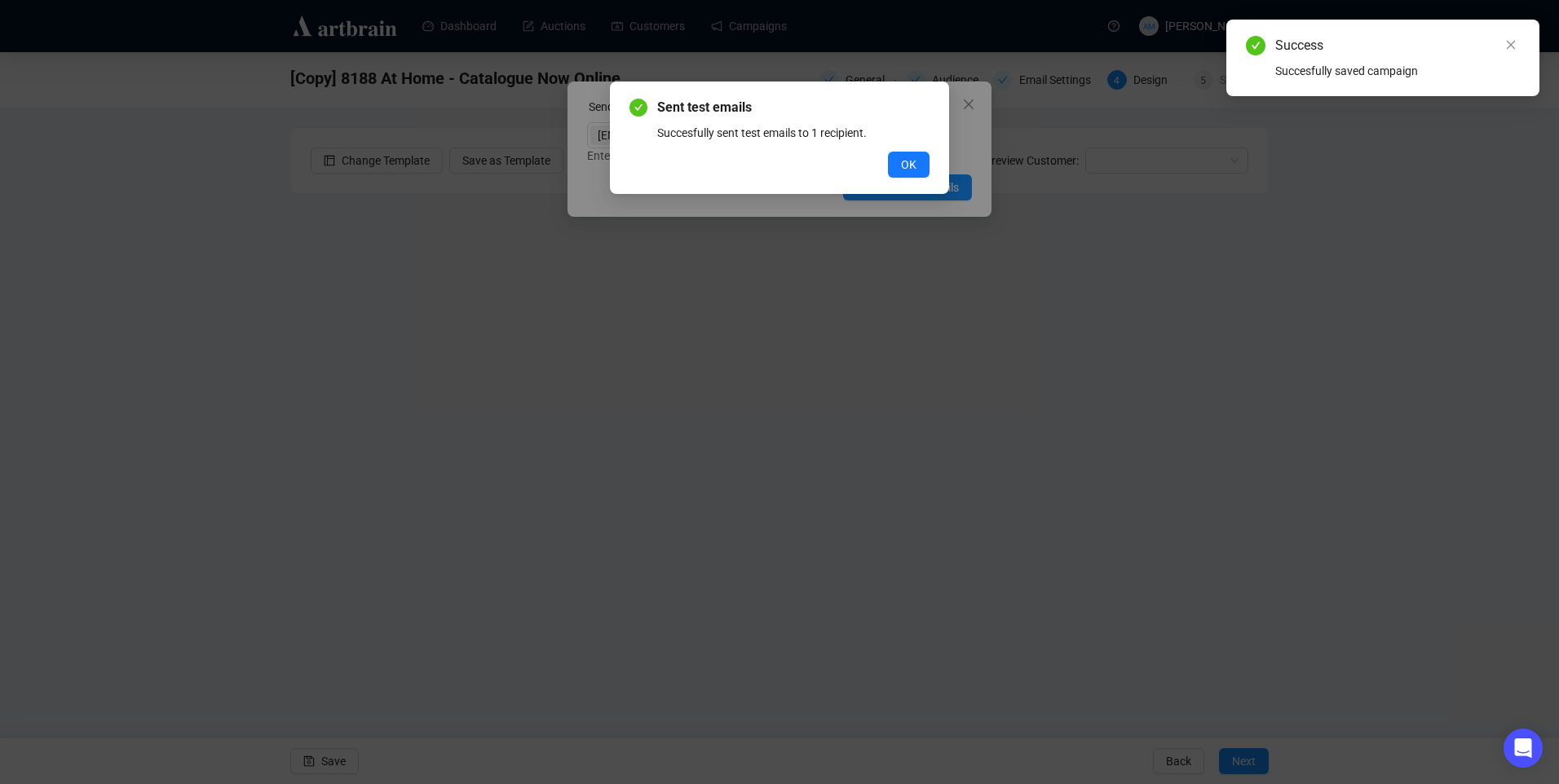
click at [929, 166] on div "Sent test emails Succesfully sent test emails to 1 recipient. OK" at bounding box center [780, 138] width 340 height 113
click at [921, 165] on button "OK" at bounding box center [908, 165] width 41 height 26
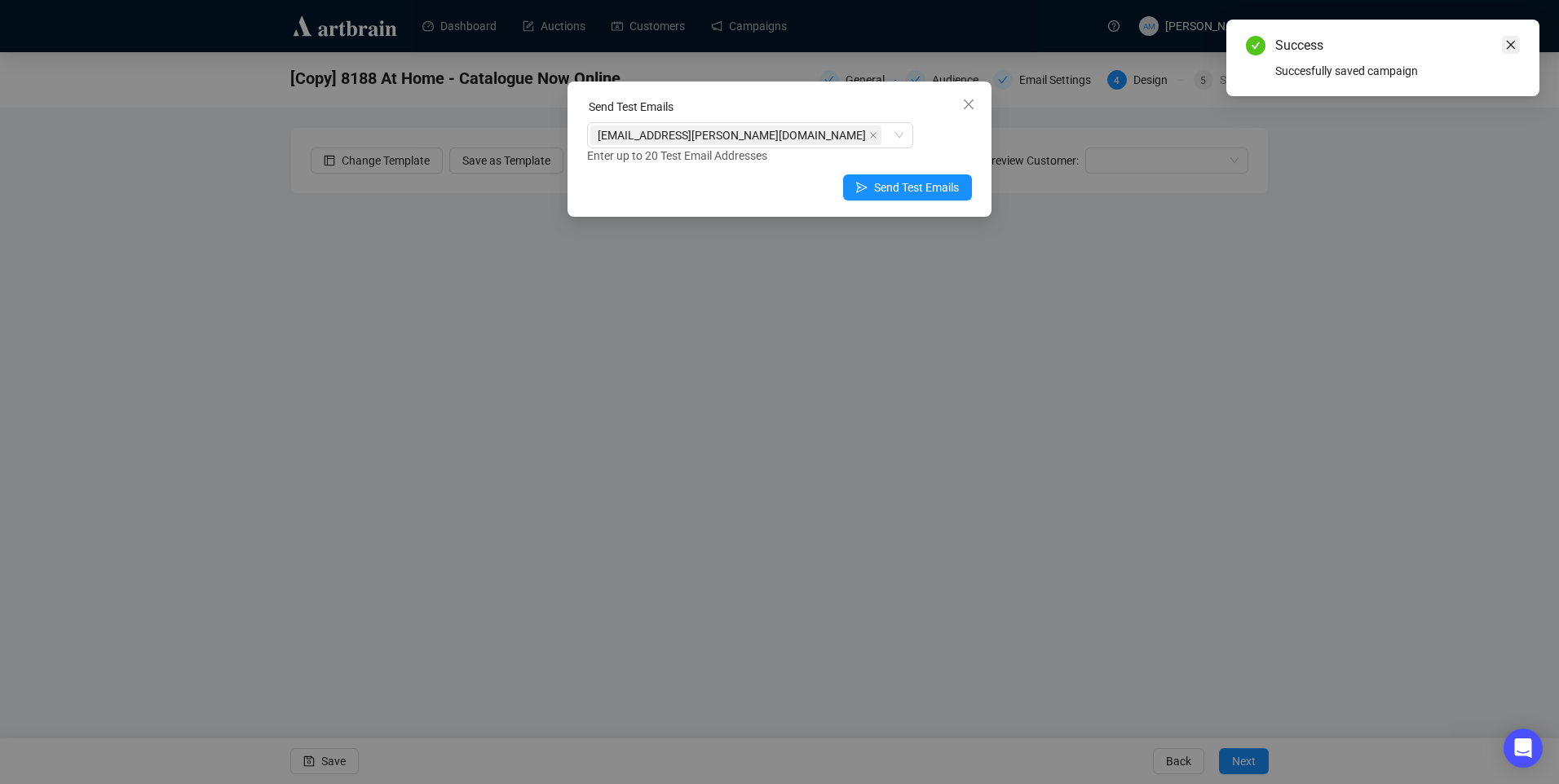
click at [1512, 42] on icon "close" at bounding box center [1510, 44] width 11 height 11
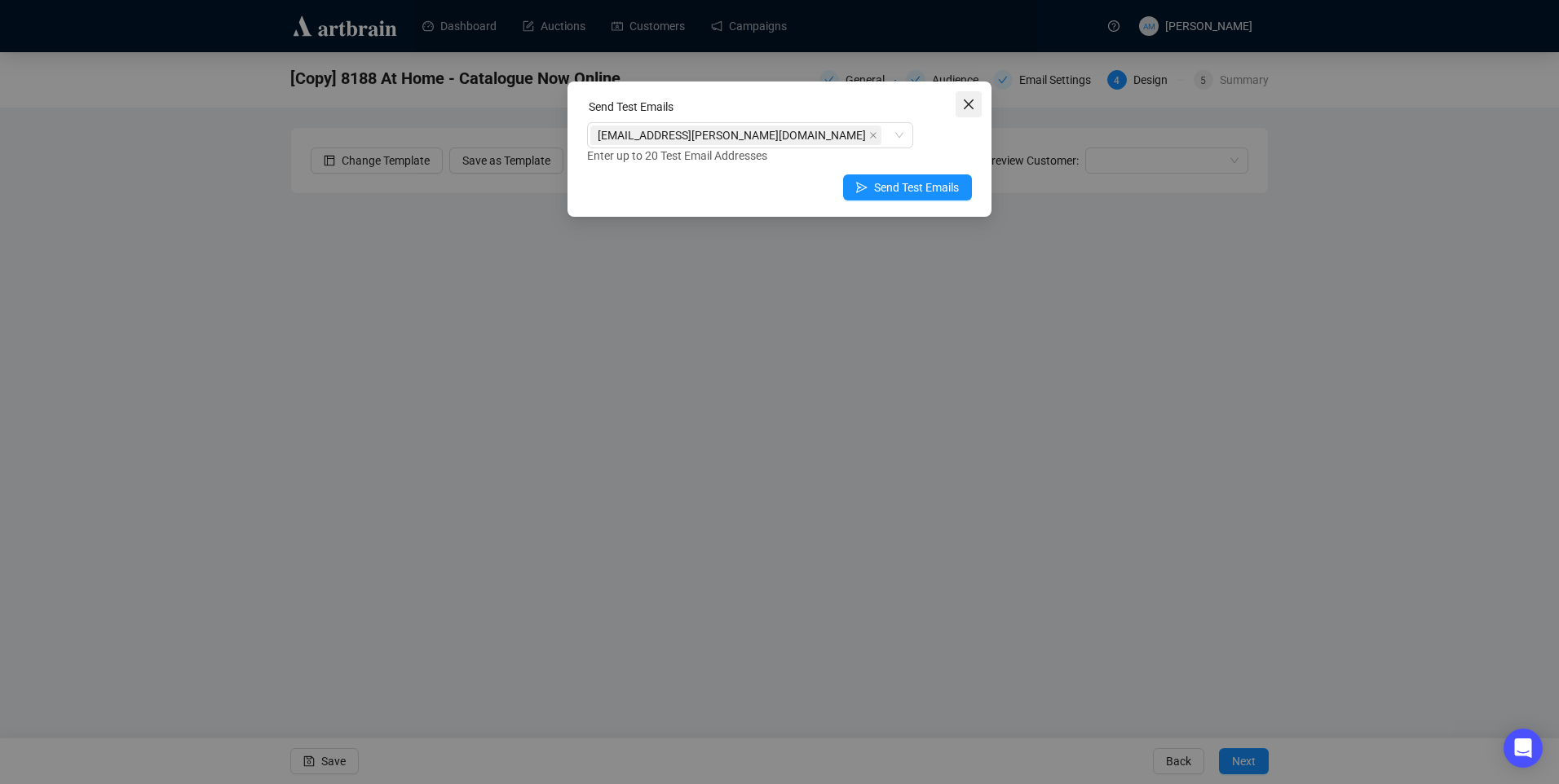
click at [964, 101] on icon "close" at bounding box center [968, 103] width 9 height 9
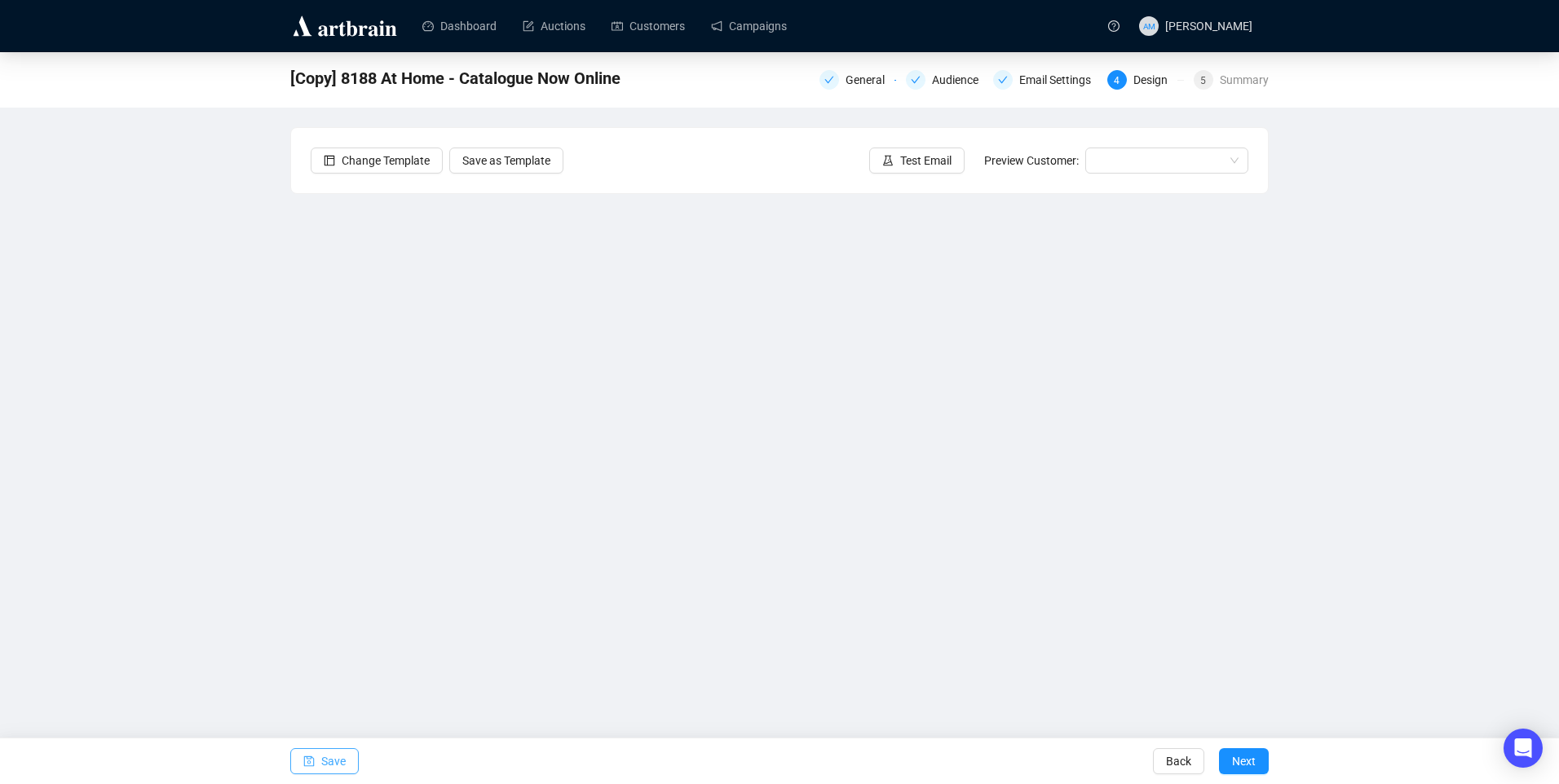
click at [322, 768] on span "Save" at bounding box center [334, 761] width 24 height 46
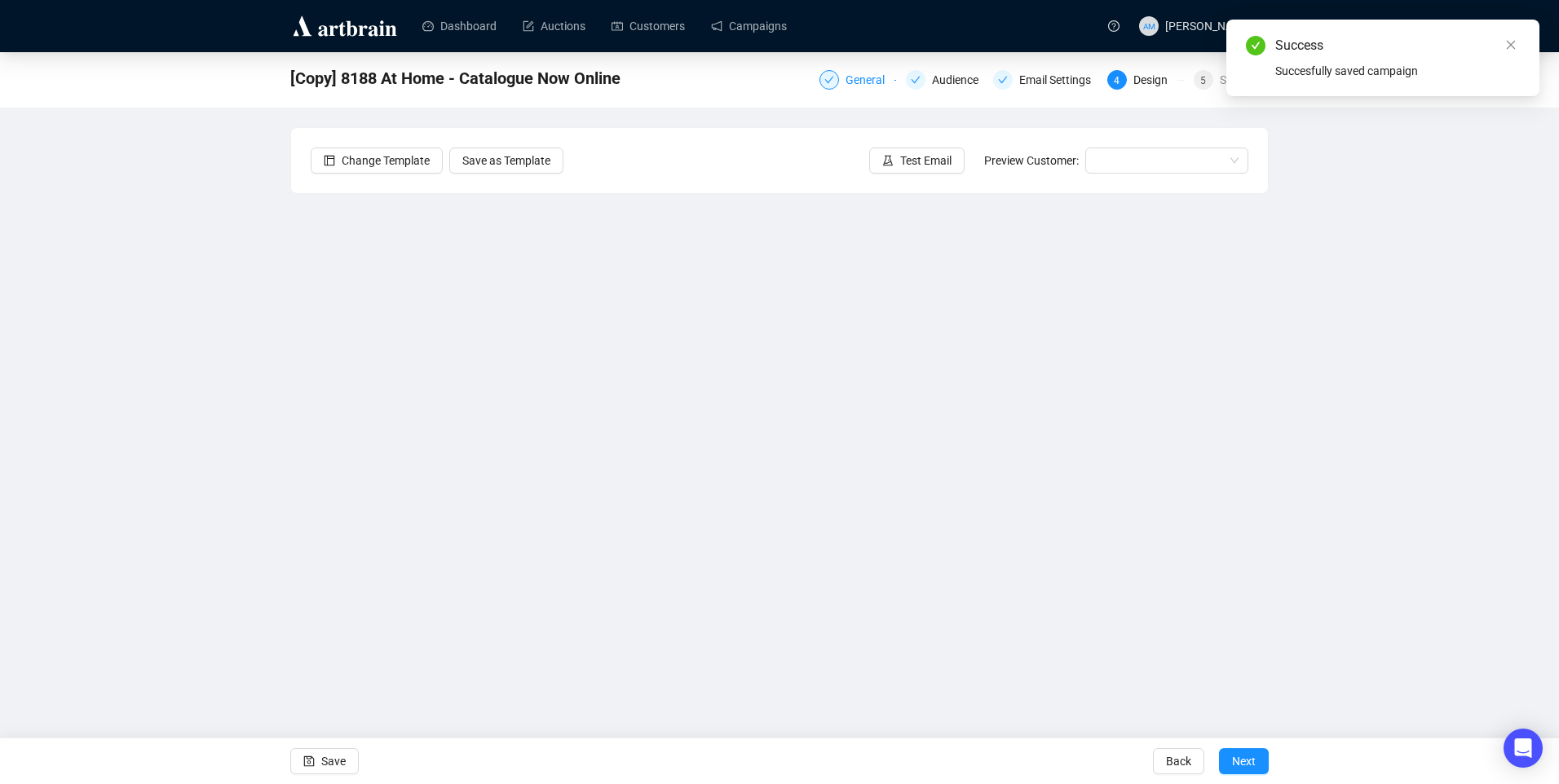
click at [853, 77] on div "General" at bounding box center [870, 79] width 49 height 20
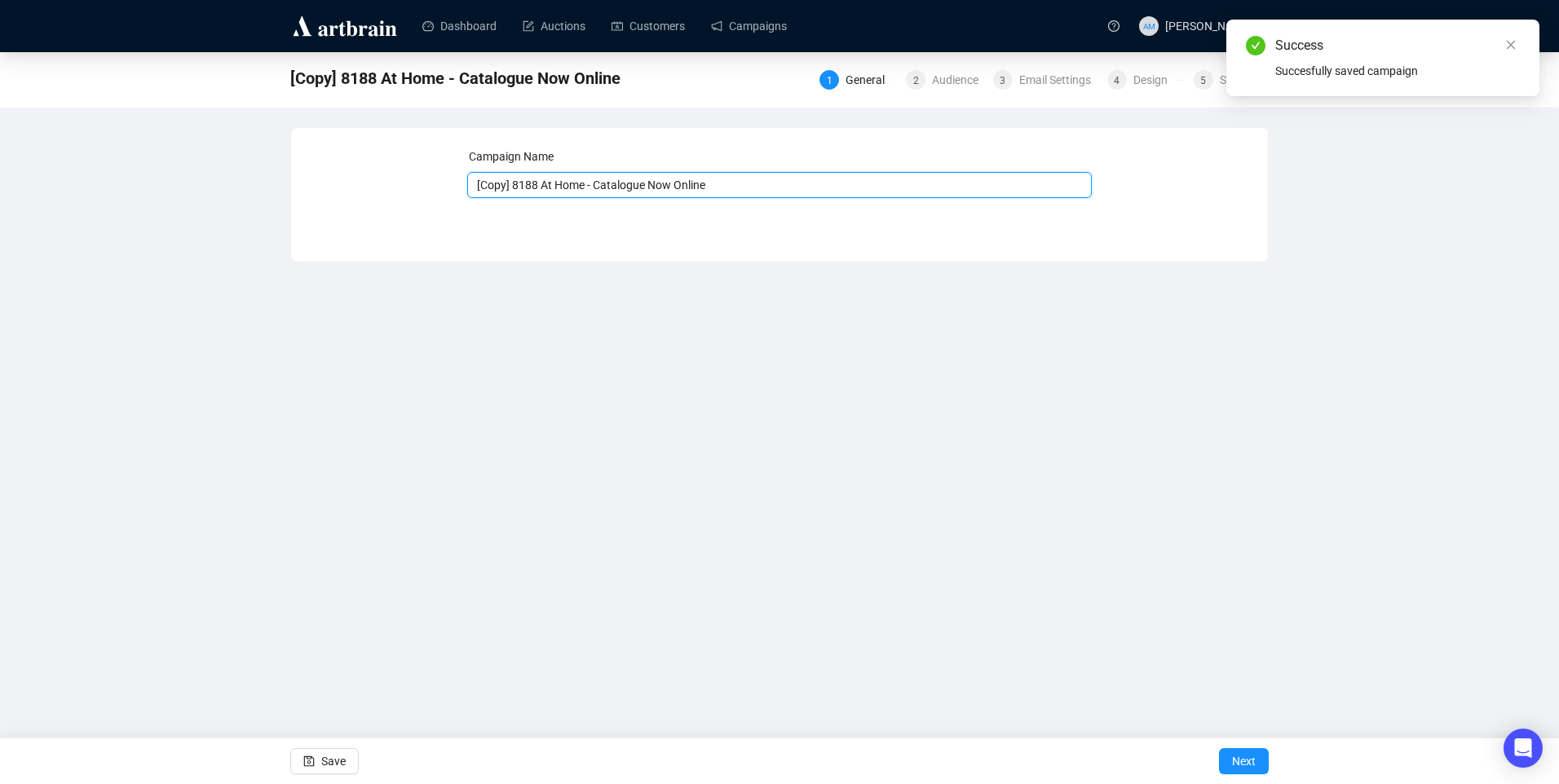
drag, startPoint x: 508, startPoint y: 189, endPoint x: 430, endPoint y: 178, distance: 78.8
click at [482, 187] on input "[Copy] 8188 At Home - Catalogue Now Online" at bounding box center [780, 185] width 626 height 26
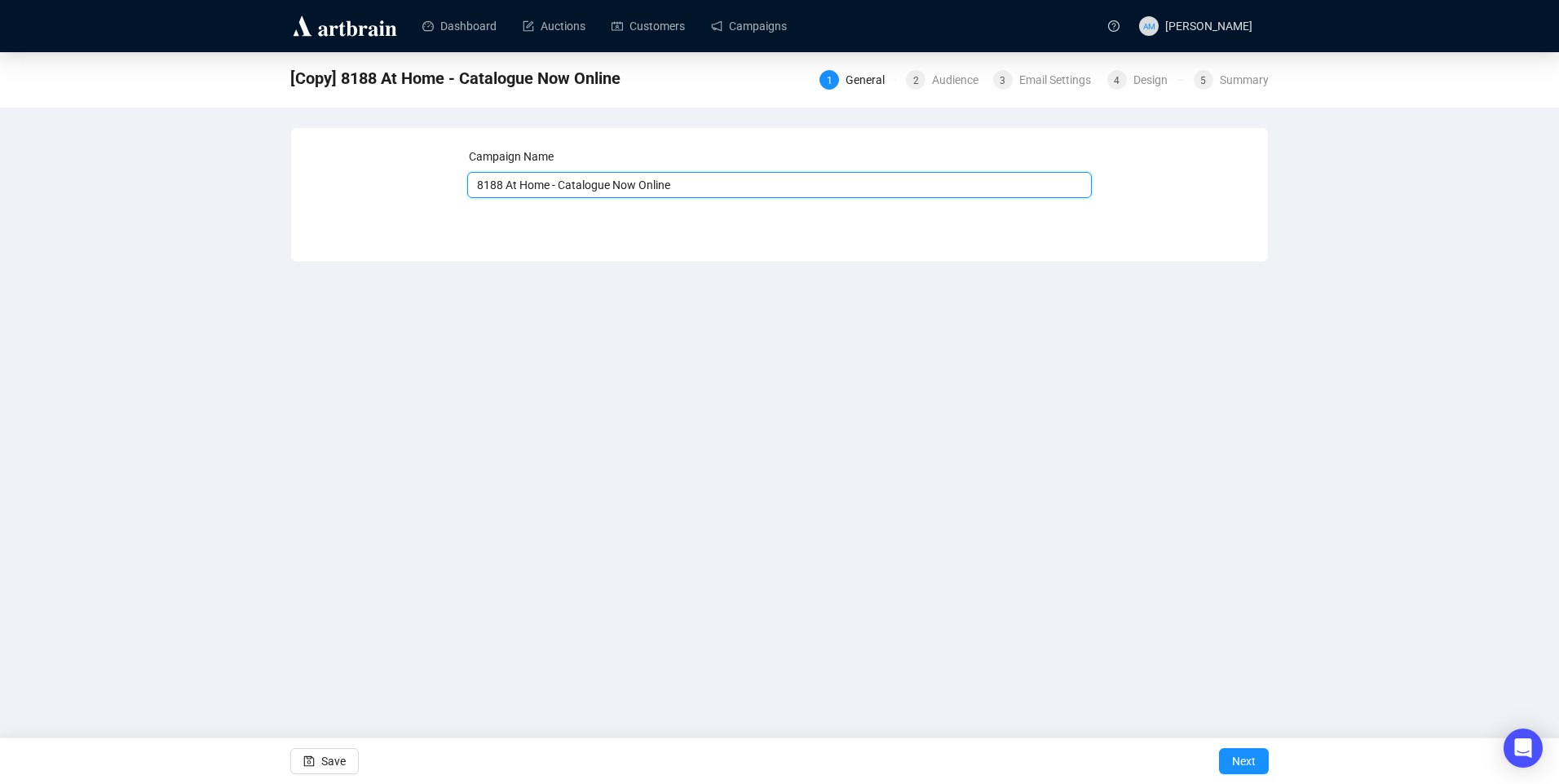
drag, startPoint x: 558, startPoint y: 189, endPoint x: 852, endPoint y: 186, distance: 294.0
click at [852, 186] on input "8188 At Home - Catalogue Now Online" at bounding box center [780, 185] width 626 height 26
type input "8188 At Home - viewing"
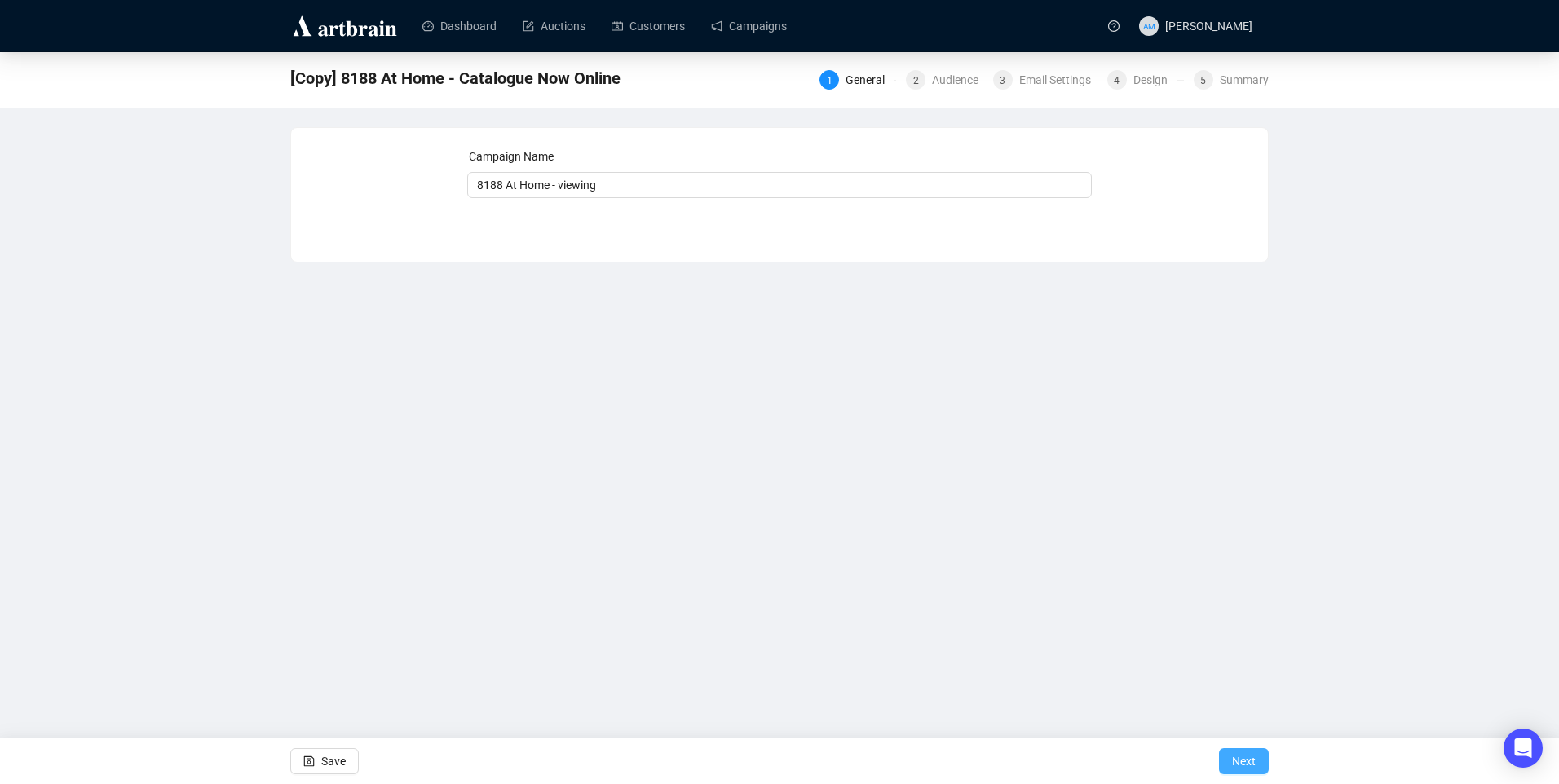
click at [1250, 750] on span "Next" at bounding box center [1243, 761] width 23 height 46
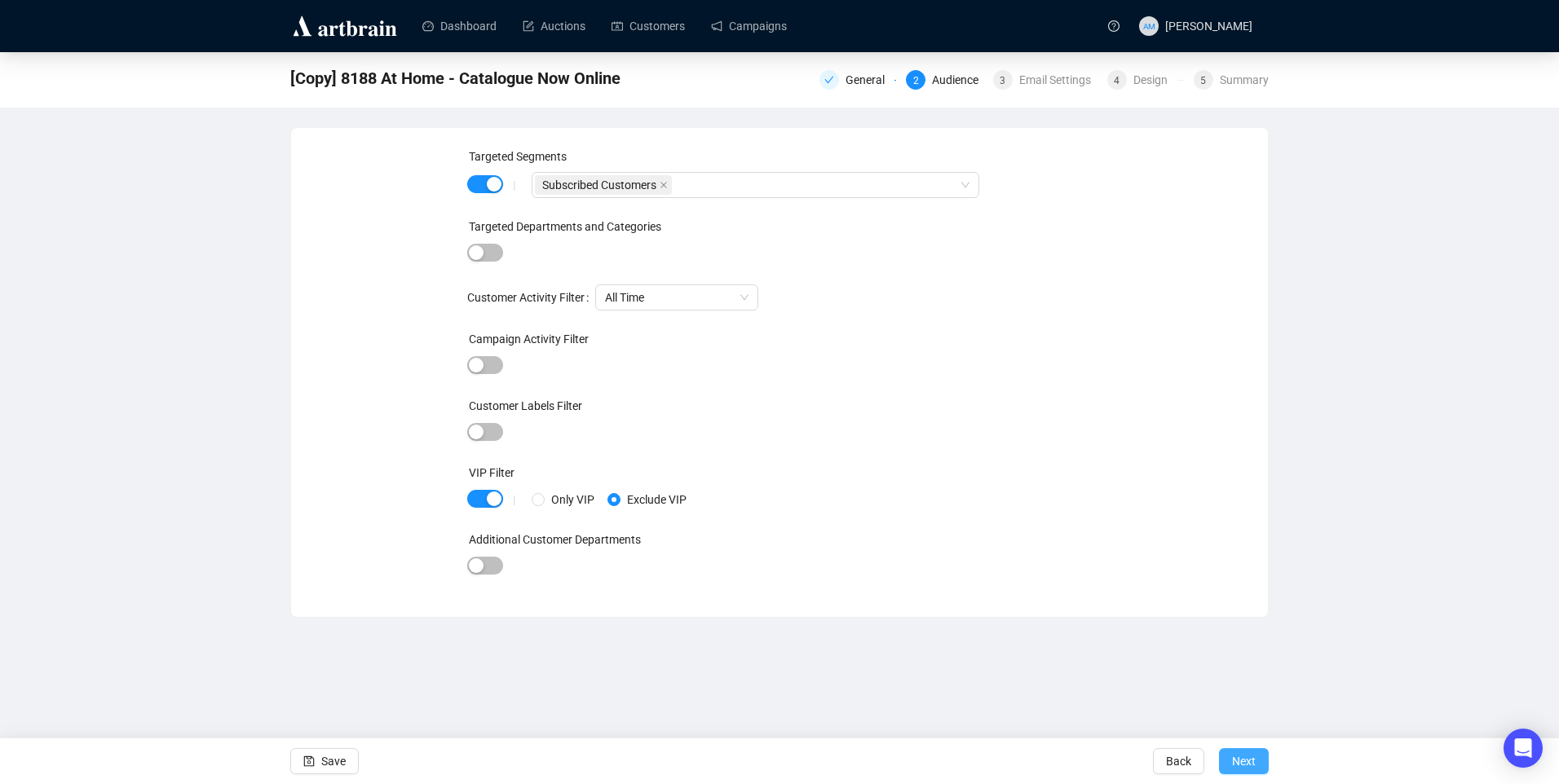
click at [1265, 765] on button "Next" at bounding box center [1244, 761] width 50 height 26
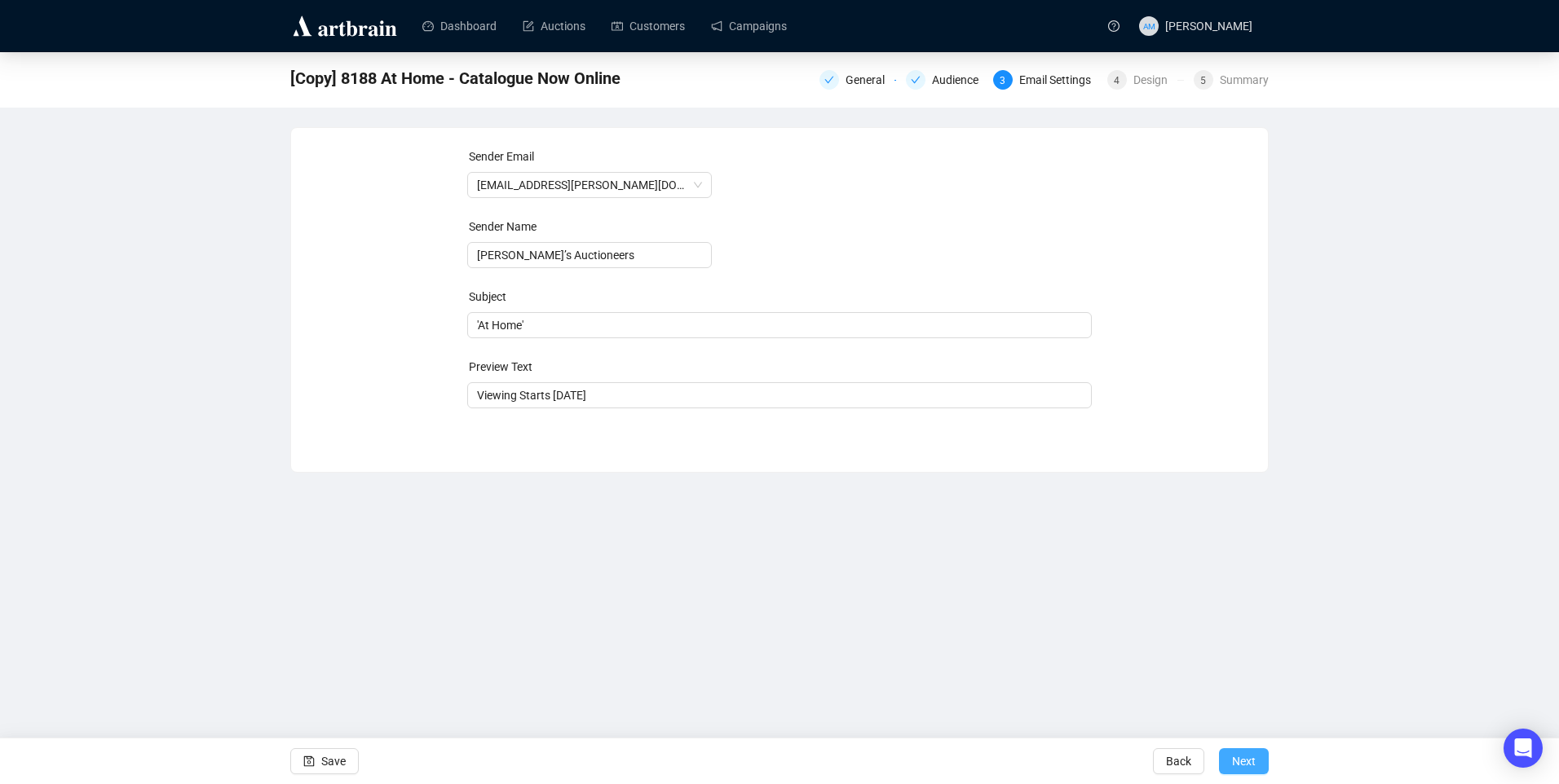
click at [1252, 760] on span "Next" at bounding box center [1243, 761] width 23 height 46
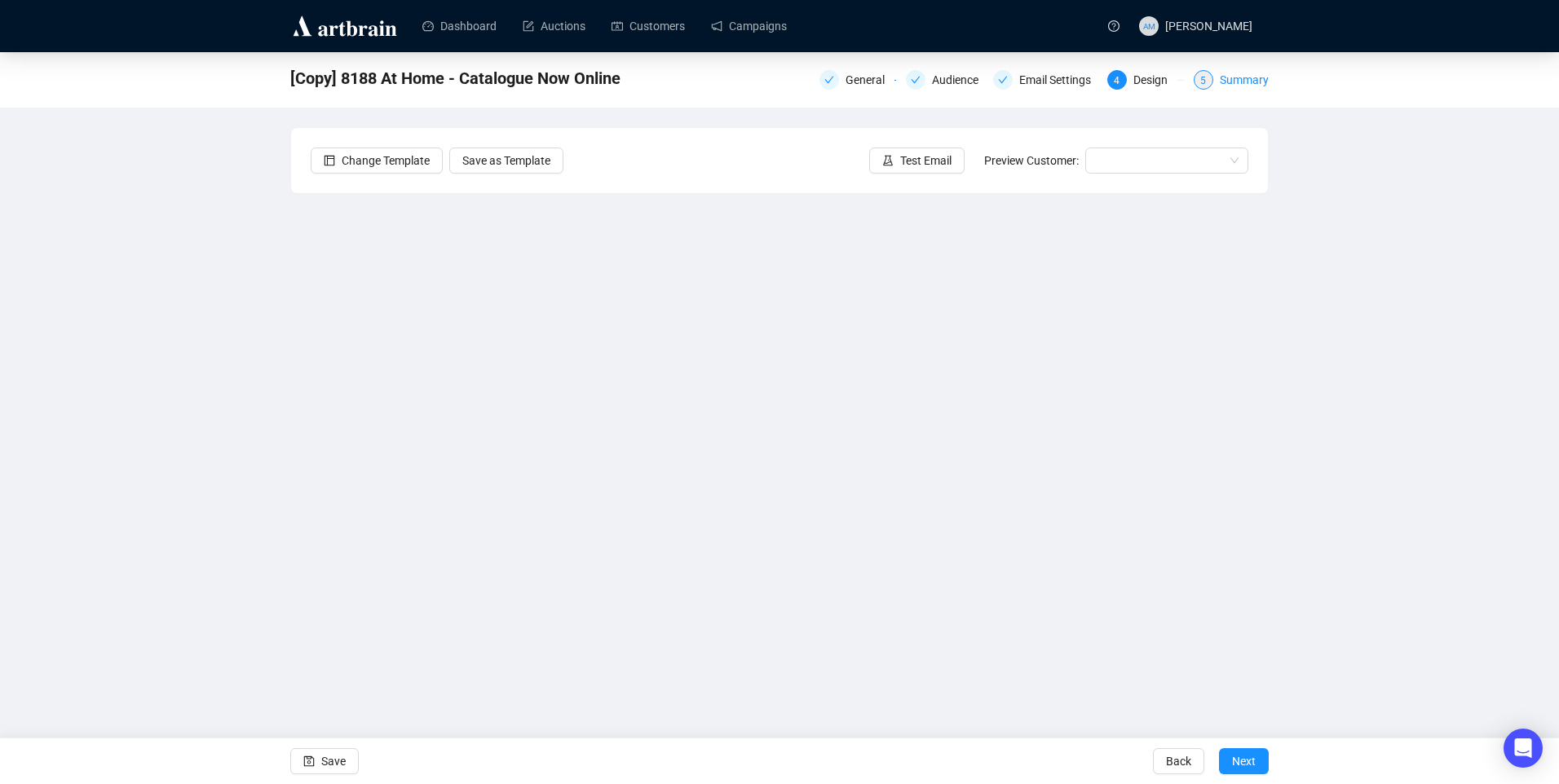
click at [1256, 78] on div "Summary" at bounding box center [1244, 79] width 49 height 20
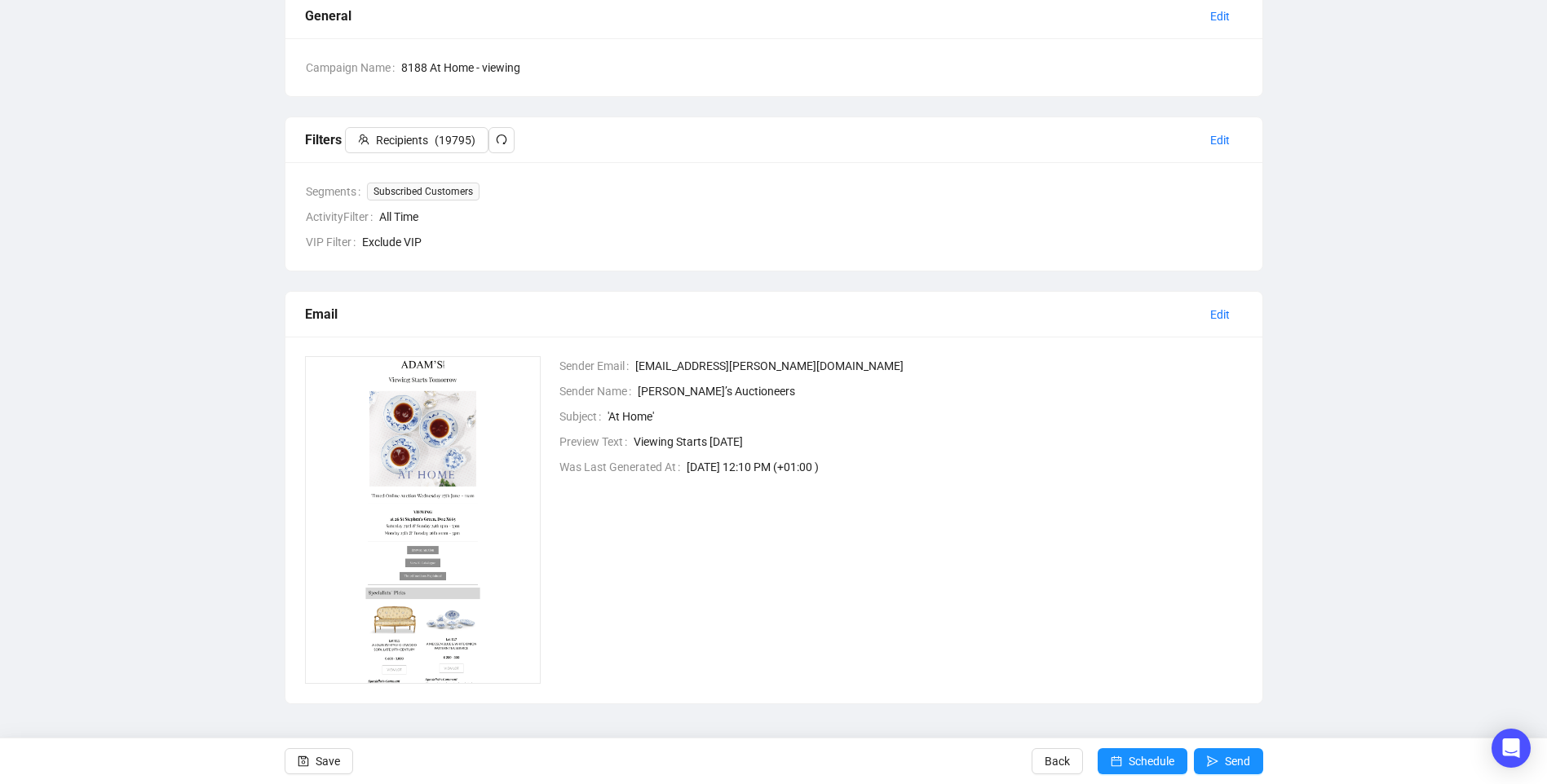
scroll to position [136, 0]
click at [1140, 758] on span "Schedule" at bounding box center [1151, 761] width 46 height 46
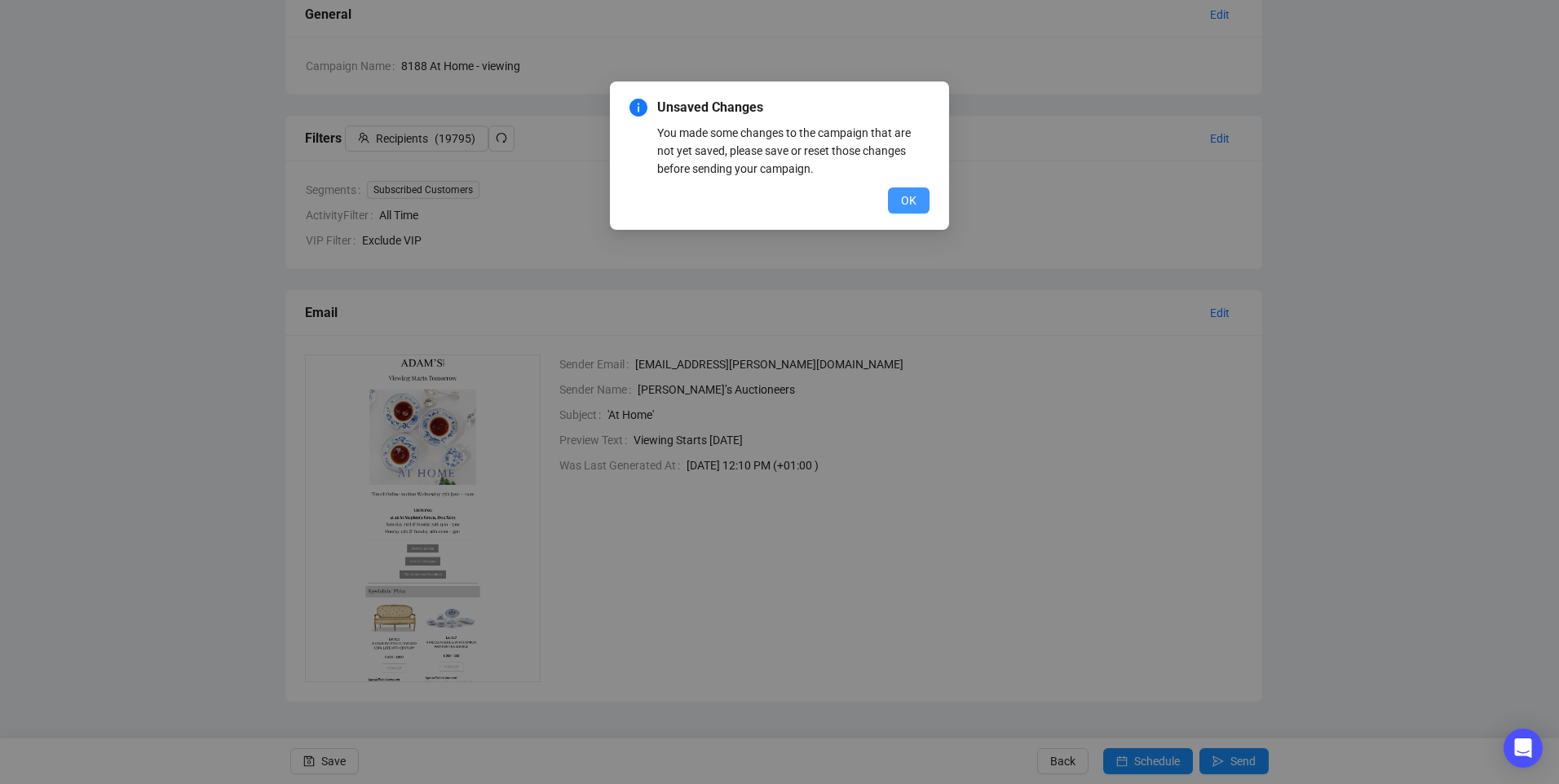
click at [904, 196] on span "OK" at bounding box center [908, 200] width 16 height 18
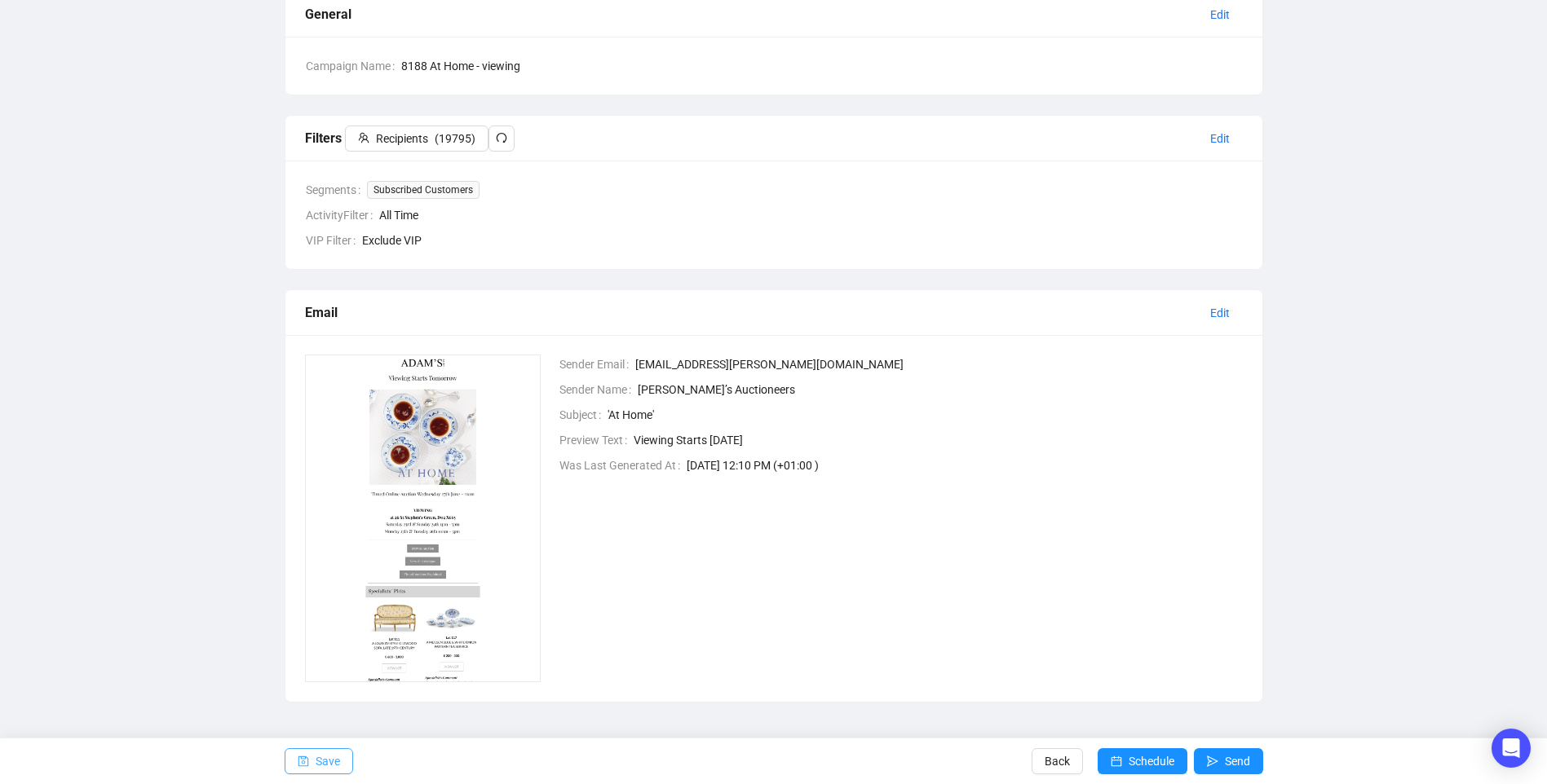
click at [330, 762] on span "Save" at bounding box center [327, 761] width 24 height 46
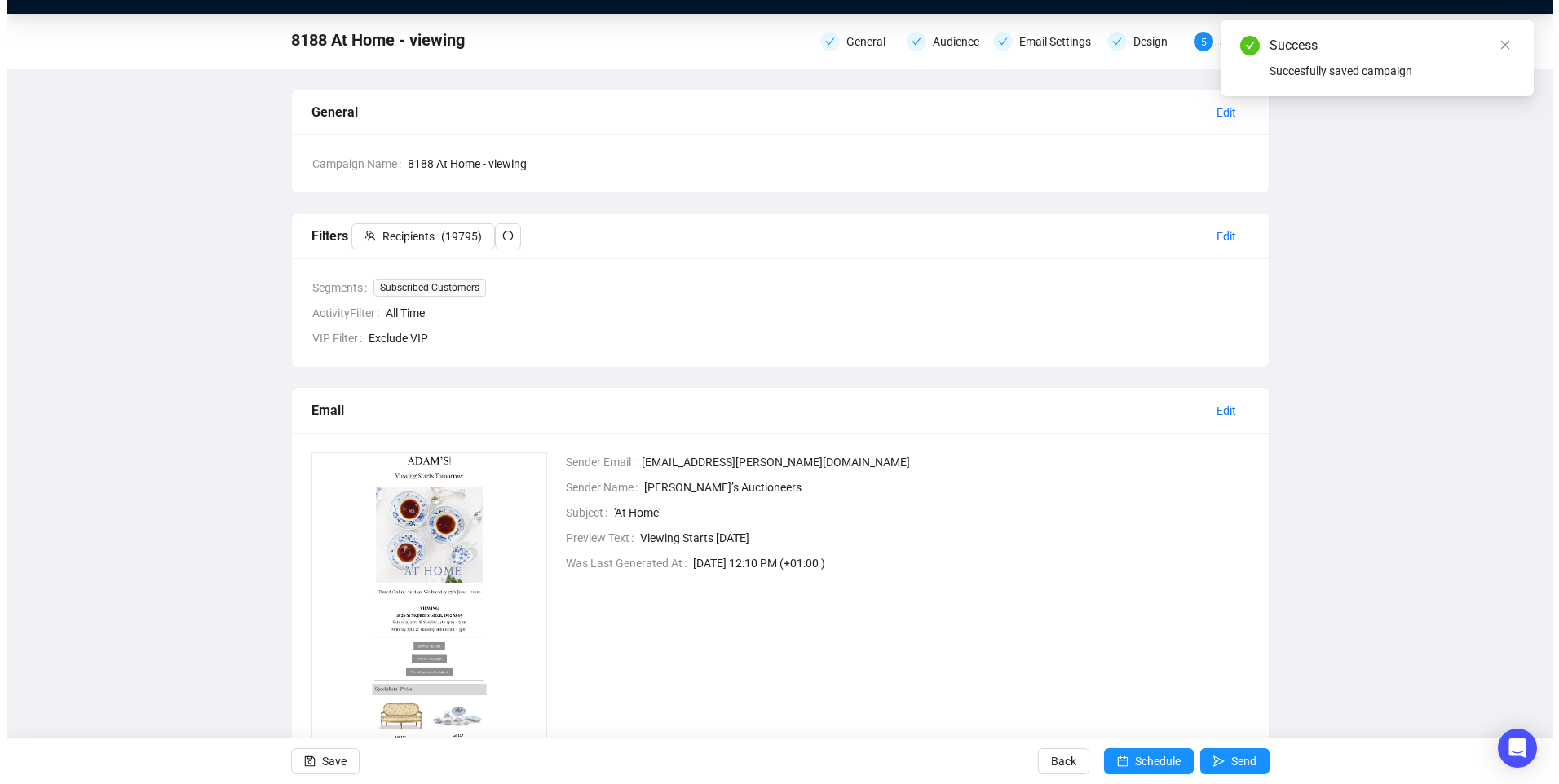
scroll to position [0, 0]
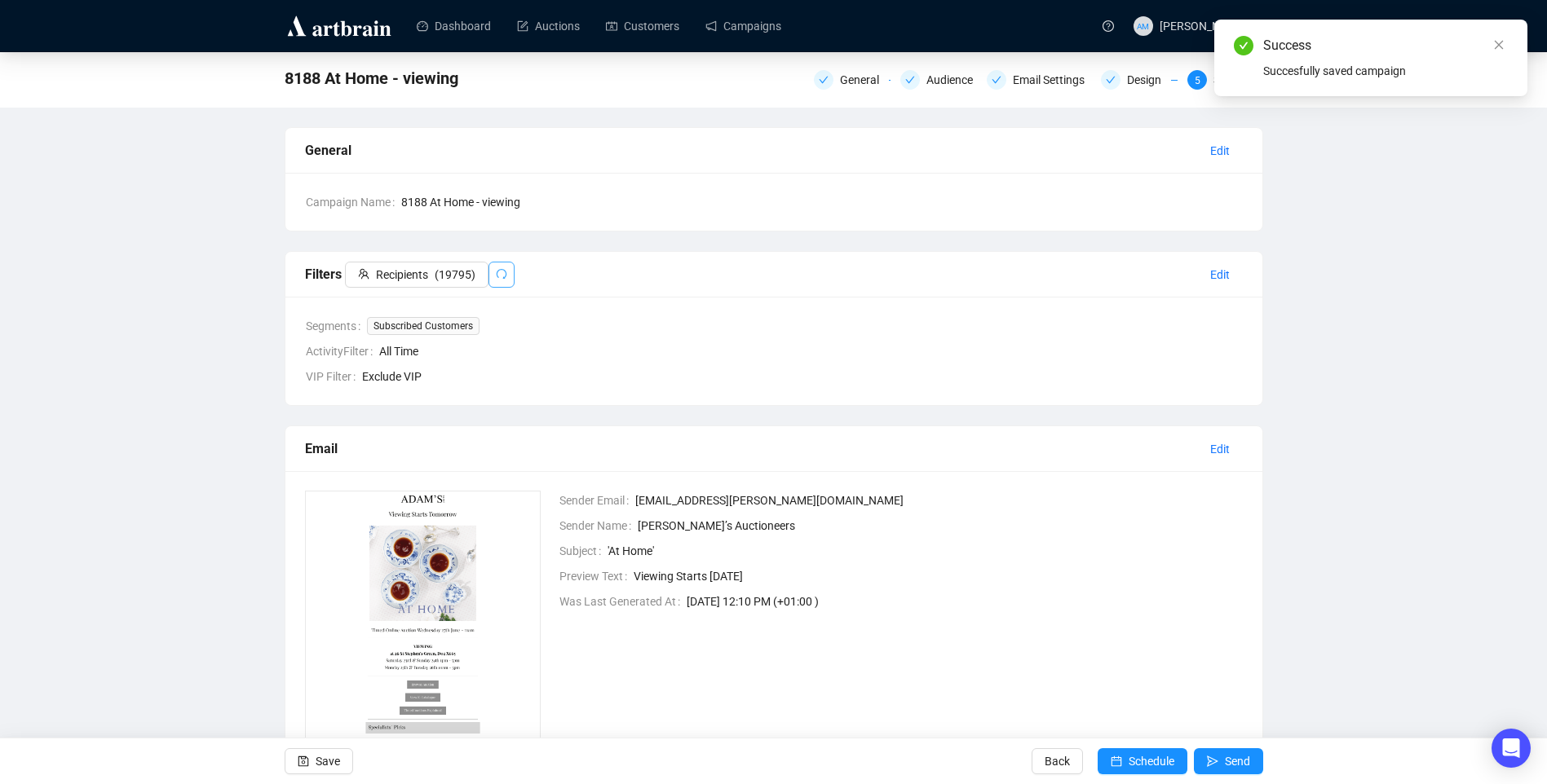
click at [489, 267] on button "button" at bounding box center [502, 275] width 26 height 26
click at [1135, 762] on span "Schedule" at bounding box center [1151, 761] width 46 height 46
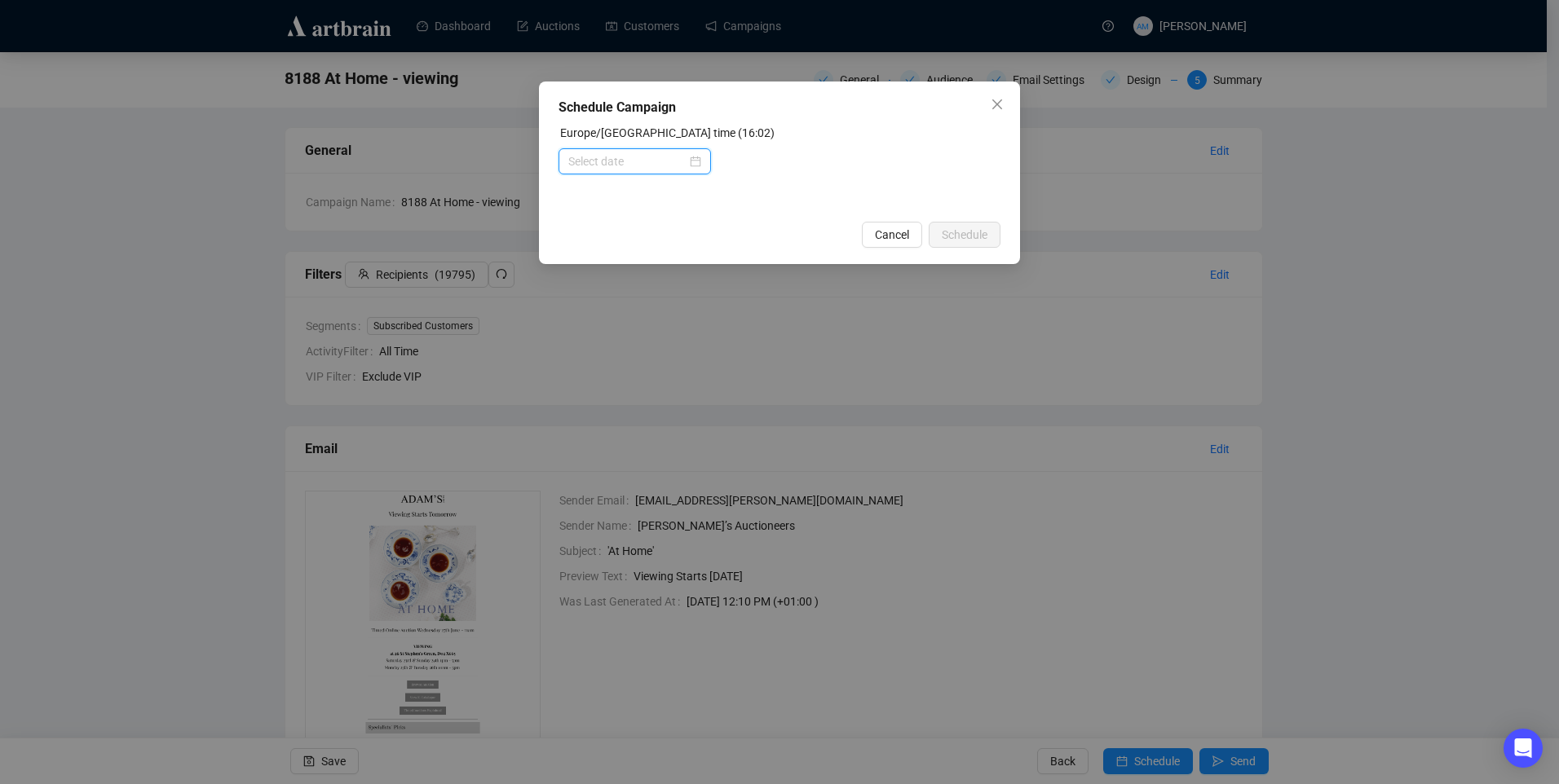
click at [682, 159] on input at bounding box center [627, 161] width 118 height 18
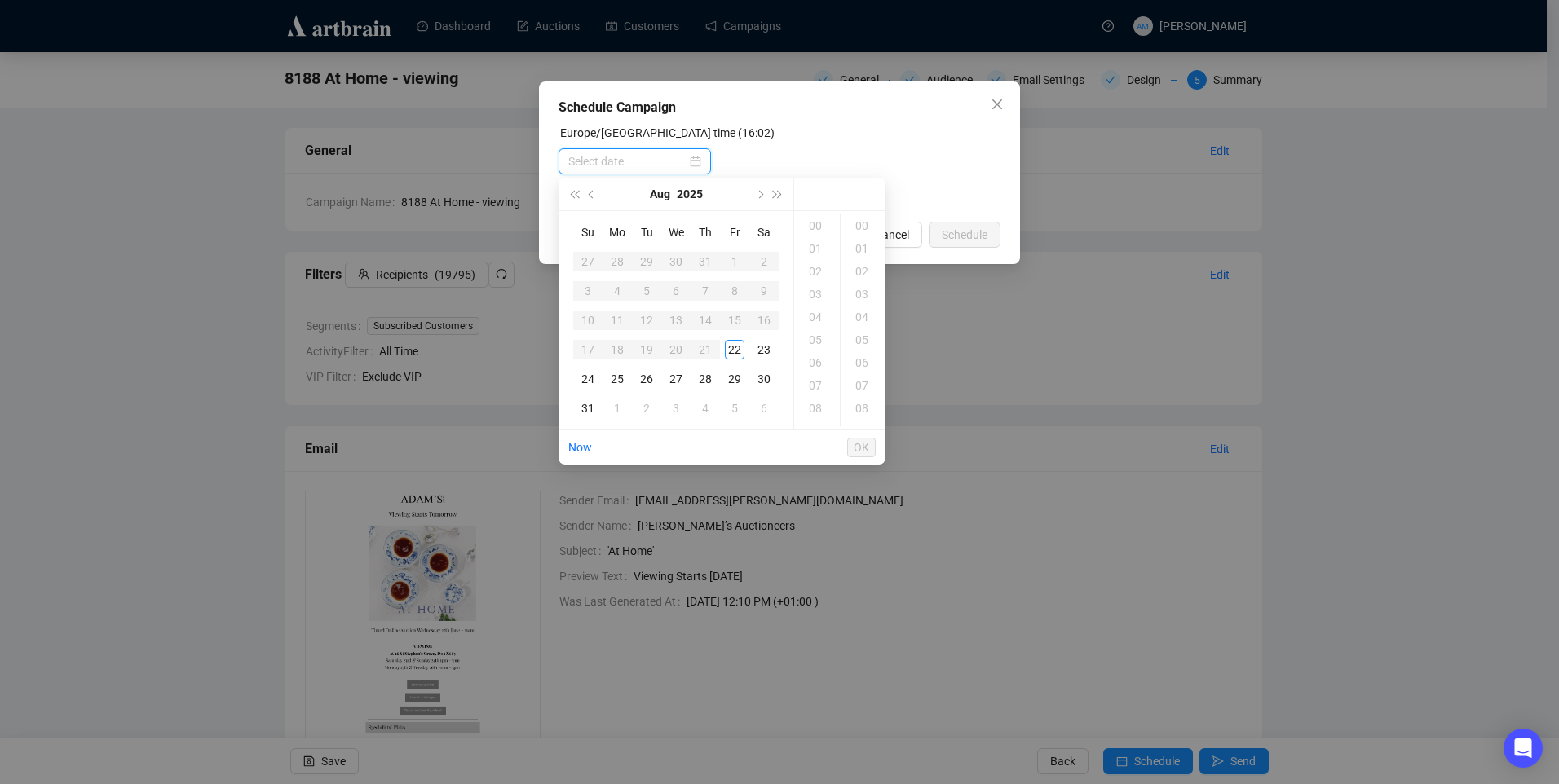
click at [693, 159] on div at bounding box center [634, 161] width 133 height 18
click at [735, 352] on div "22" at bounding box center [734, 349] width 20 height 20
click at [816, 277] on div "18" at bounding box center [816, 271] width 39 height 22
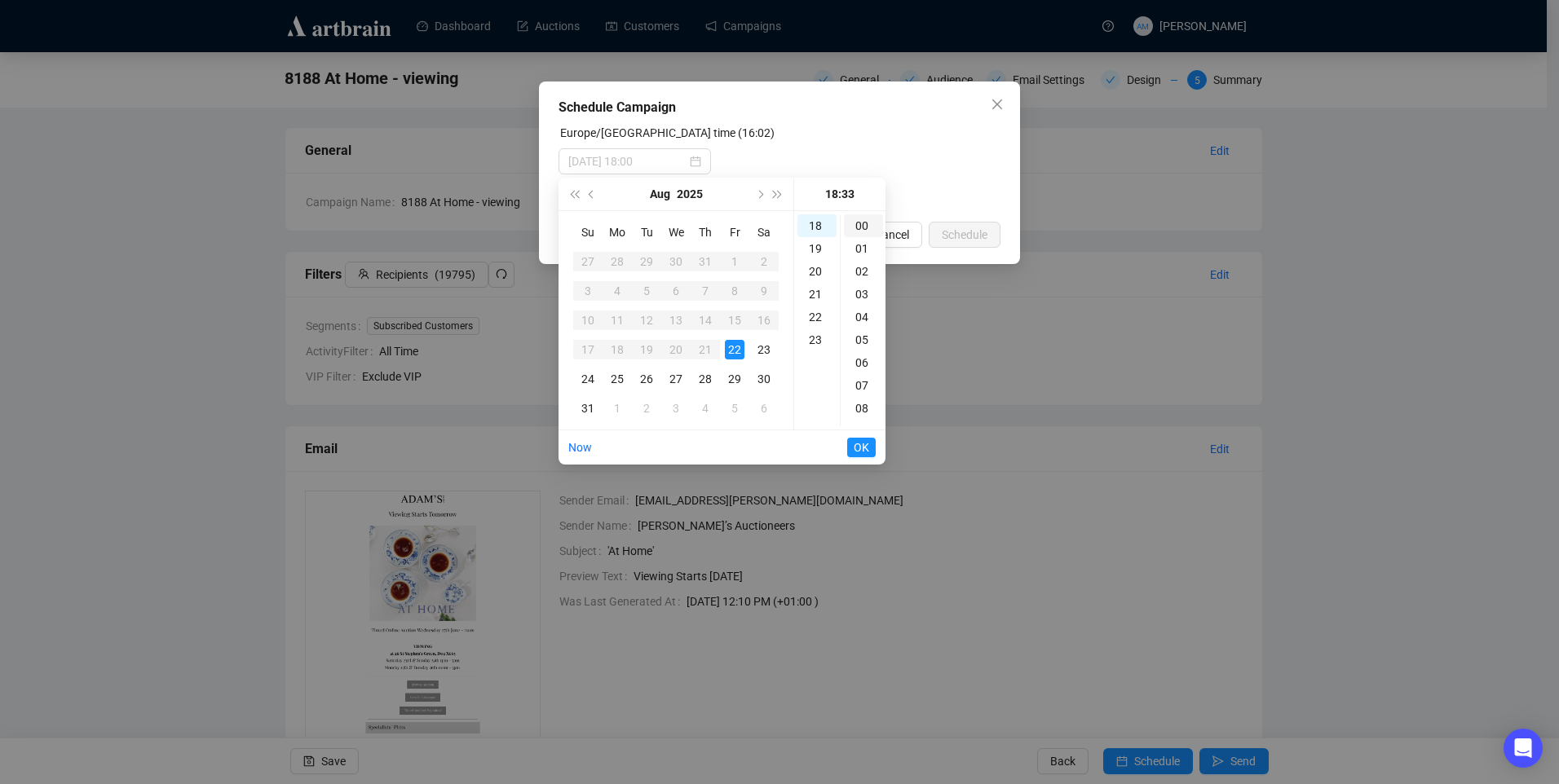
click at [860, 224] on div "00" at bounding box center [863, 226] width 39 height 22
type input "2025-08-22 18:00"
click at [920, 149] on div at bounding box center [779, 161] width 442 height 26
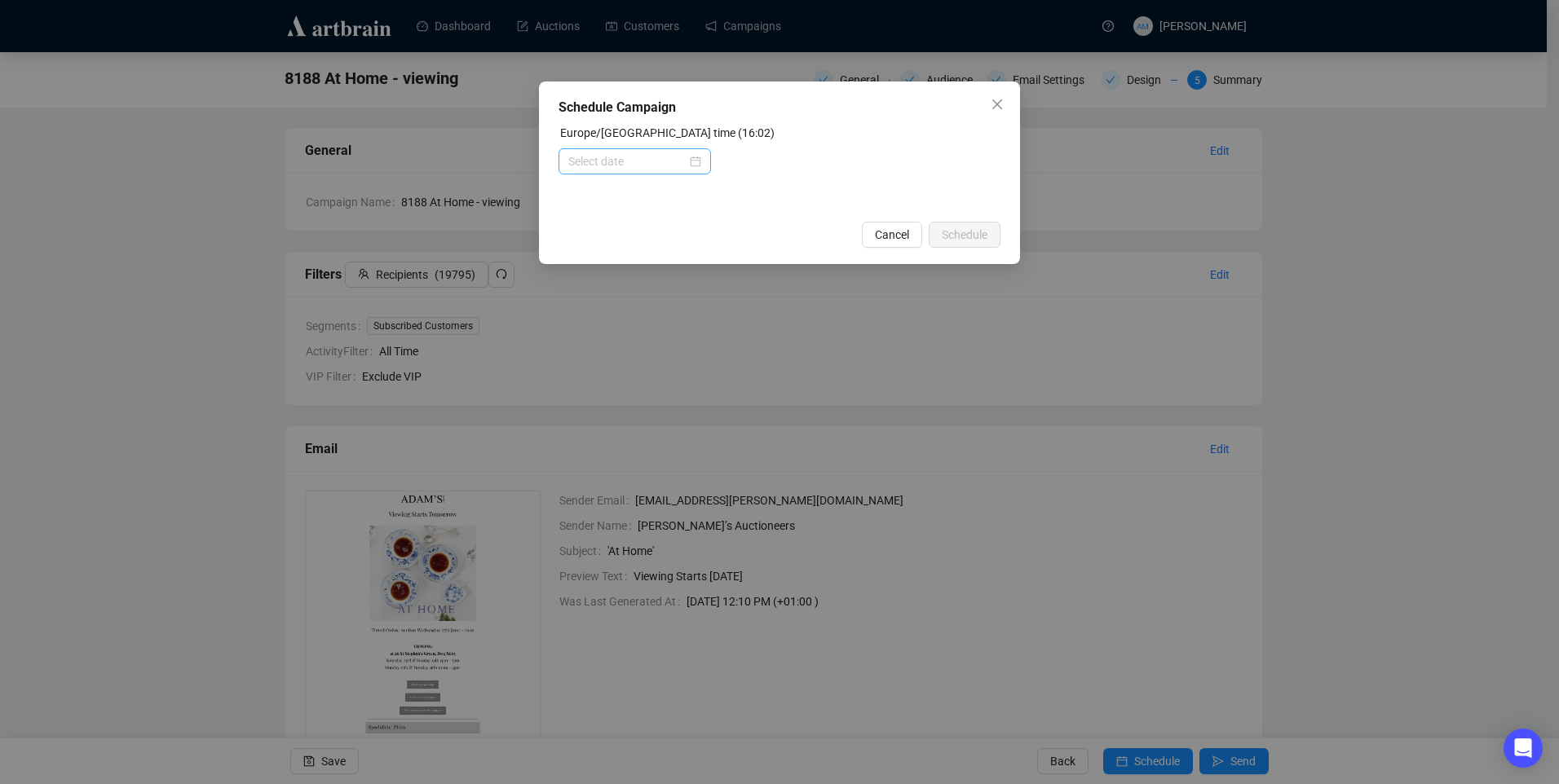
click at [699, 152] on div at bounding box center [634, 161] width 153 height 26
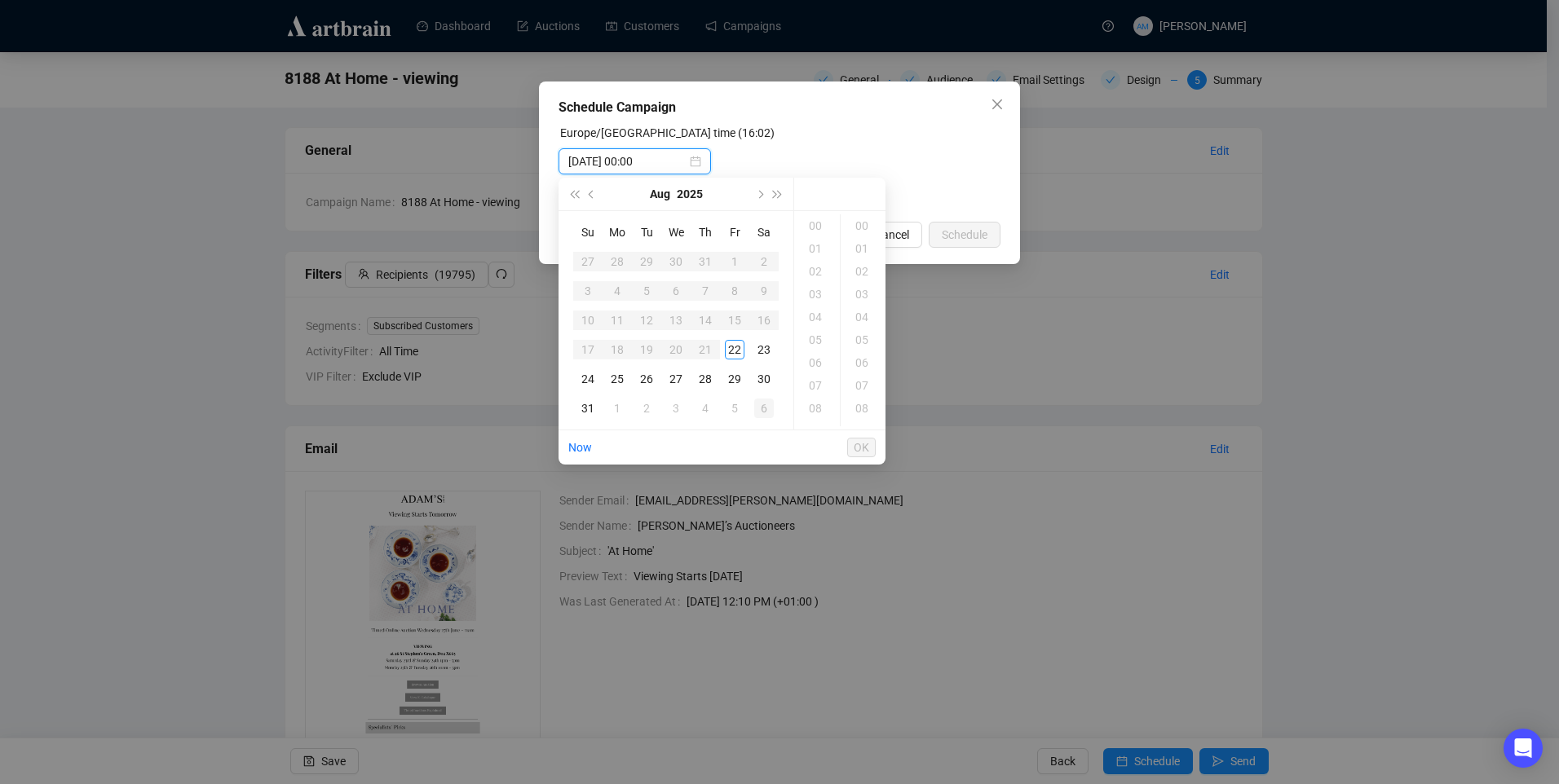
type input "2025-09-06 00:00"
click at [739, 352] on div "22" at bounding box center [734, 349] width 20 height 20
click at [812, 271] on div "18" at bounding box center [816, 271] width 39 height 22
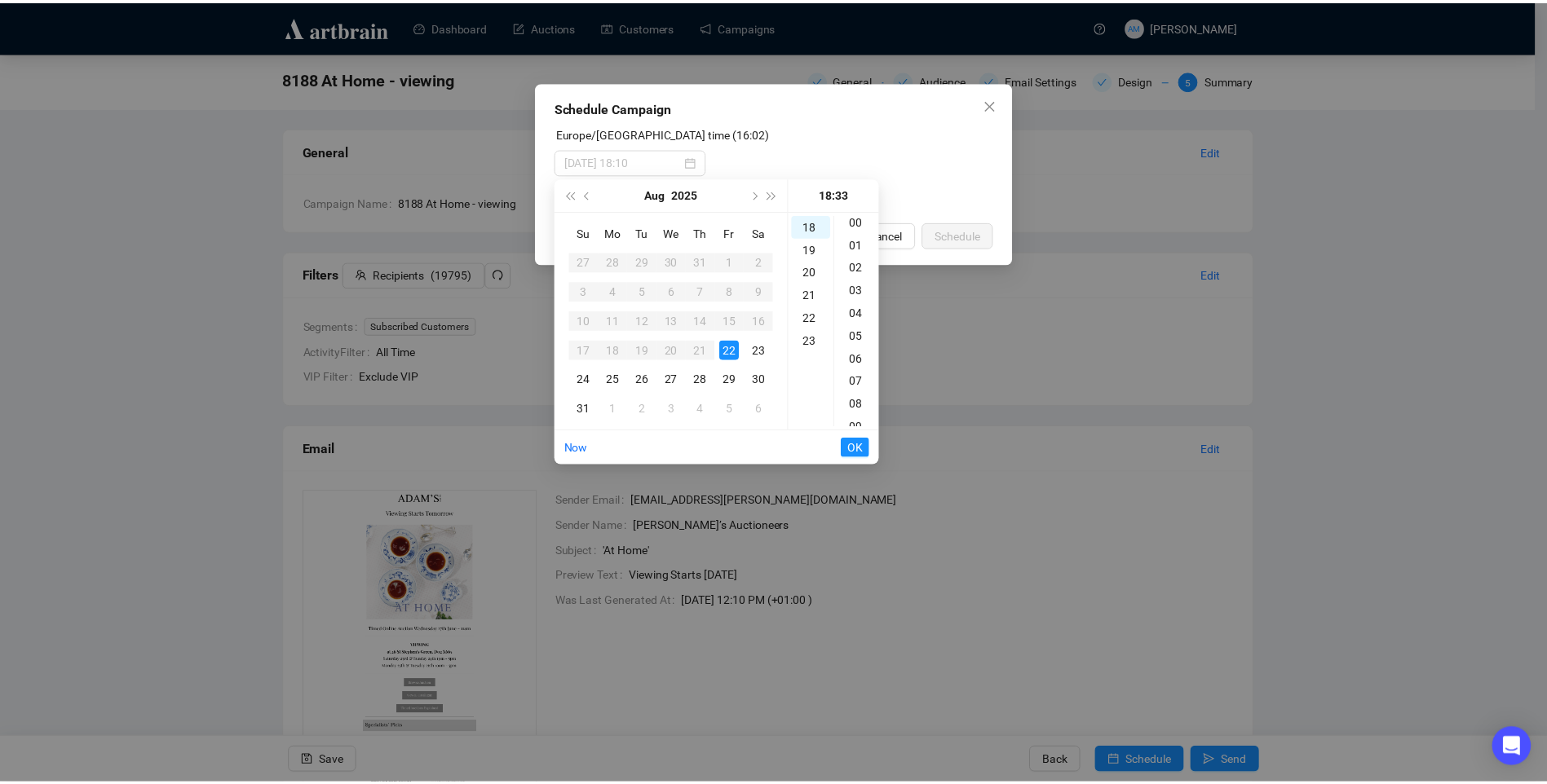
scroll to position [0, 0]
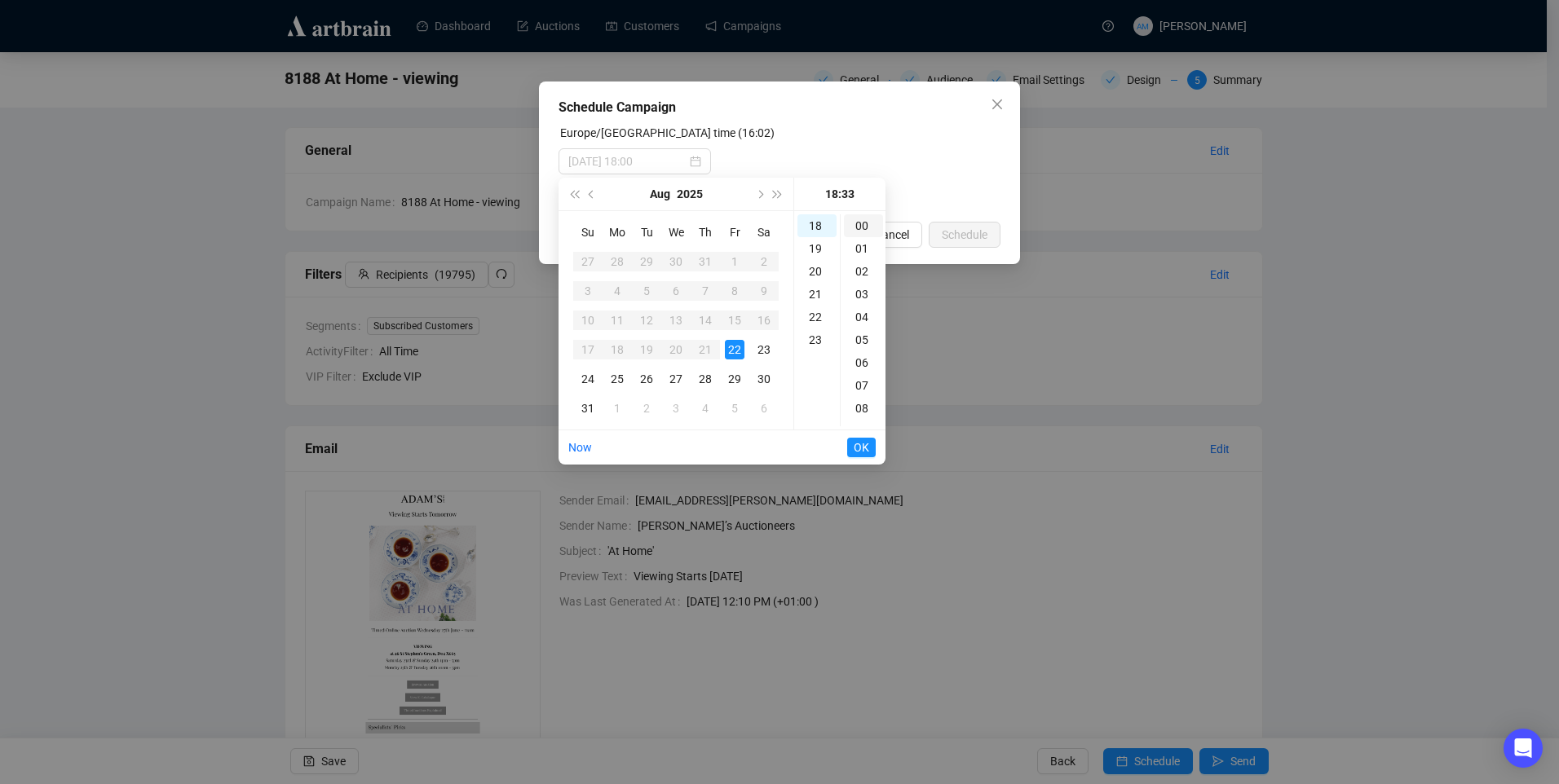
click at [852, 223] on div "00" at bounding box center [863, 226] width 39 height 22
type input "2025-08-22 18:00"
click at [858, 446] on span "OK" at bounding box center [861, 447] width 16 height 31
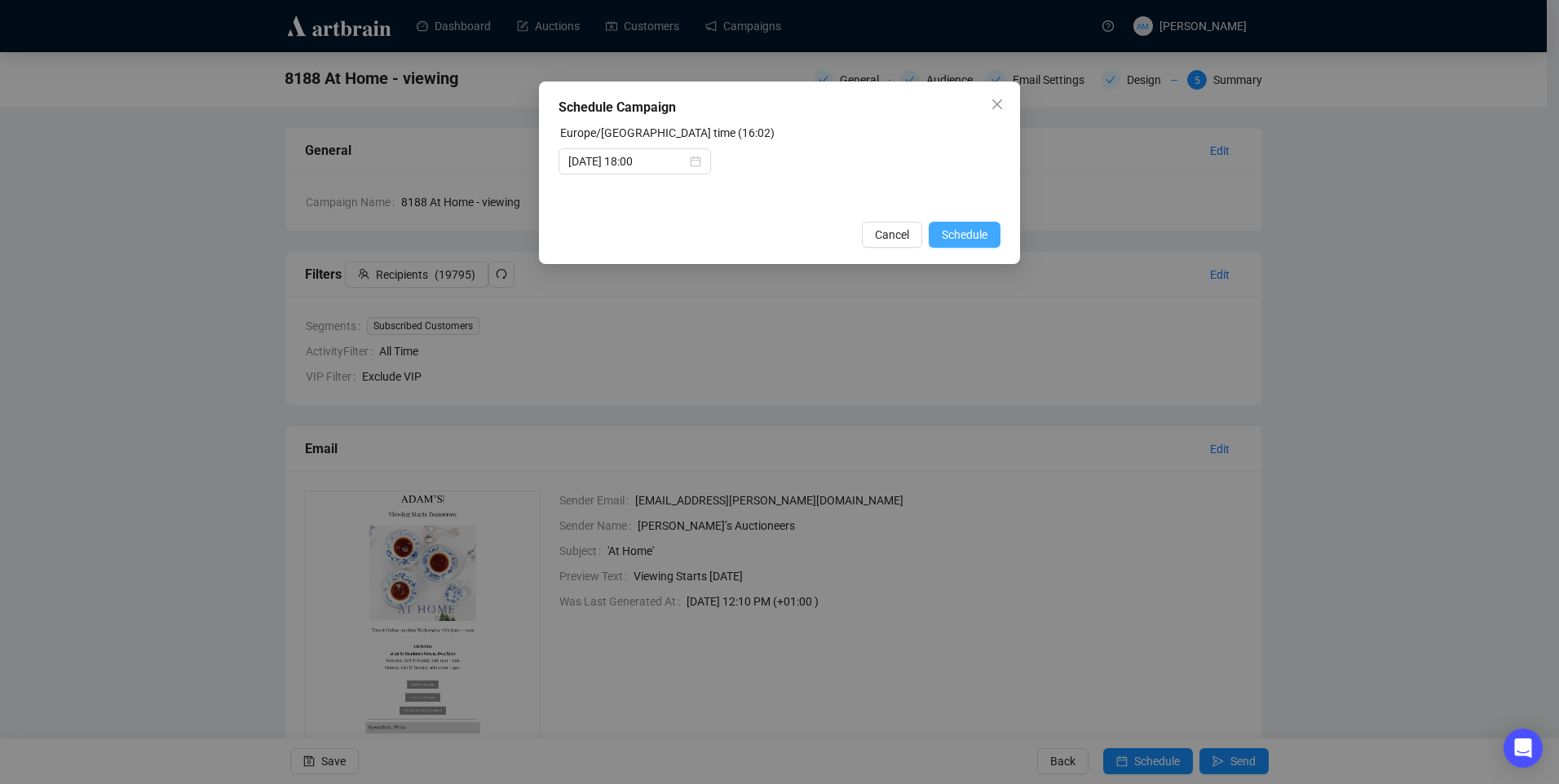
click at [986, 227] on span "Schedule" at bounding box center [964, 234] width 46 height 18
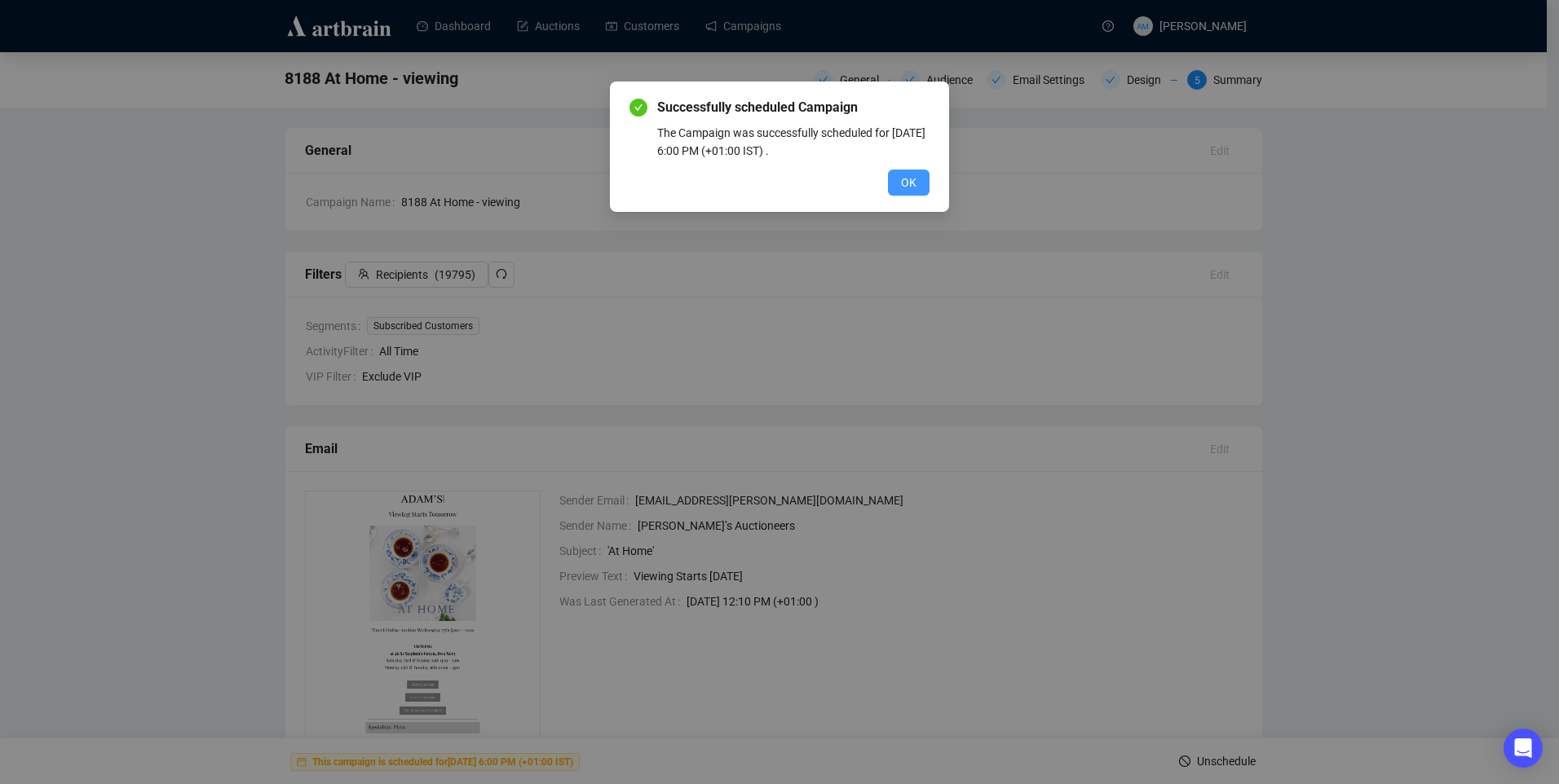
click at [901, 189] on span "OK" at bounding box center [908, 182] width 16 height 18
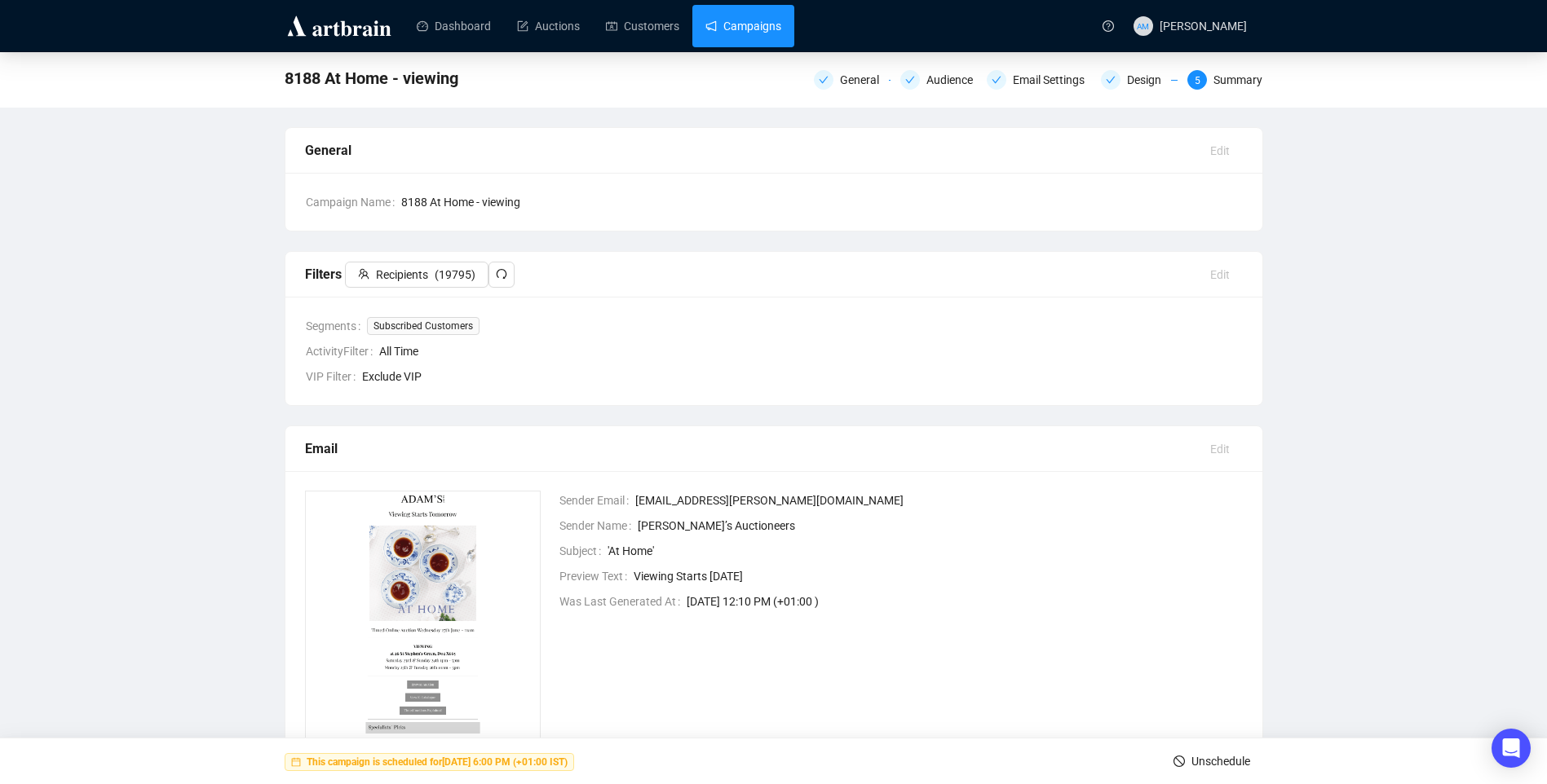
click at [751, 39] on link "Campaigns" at bounding box center [743, 26] width 76 height 42
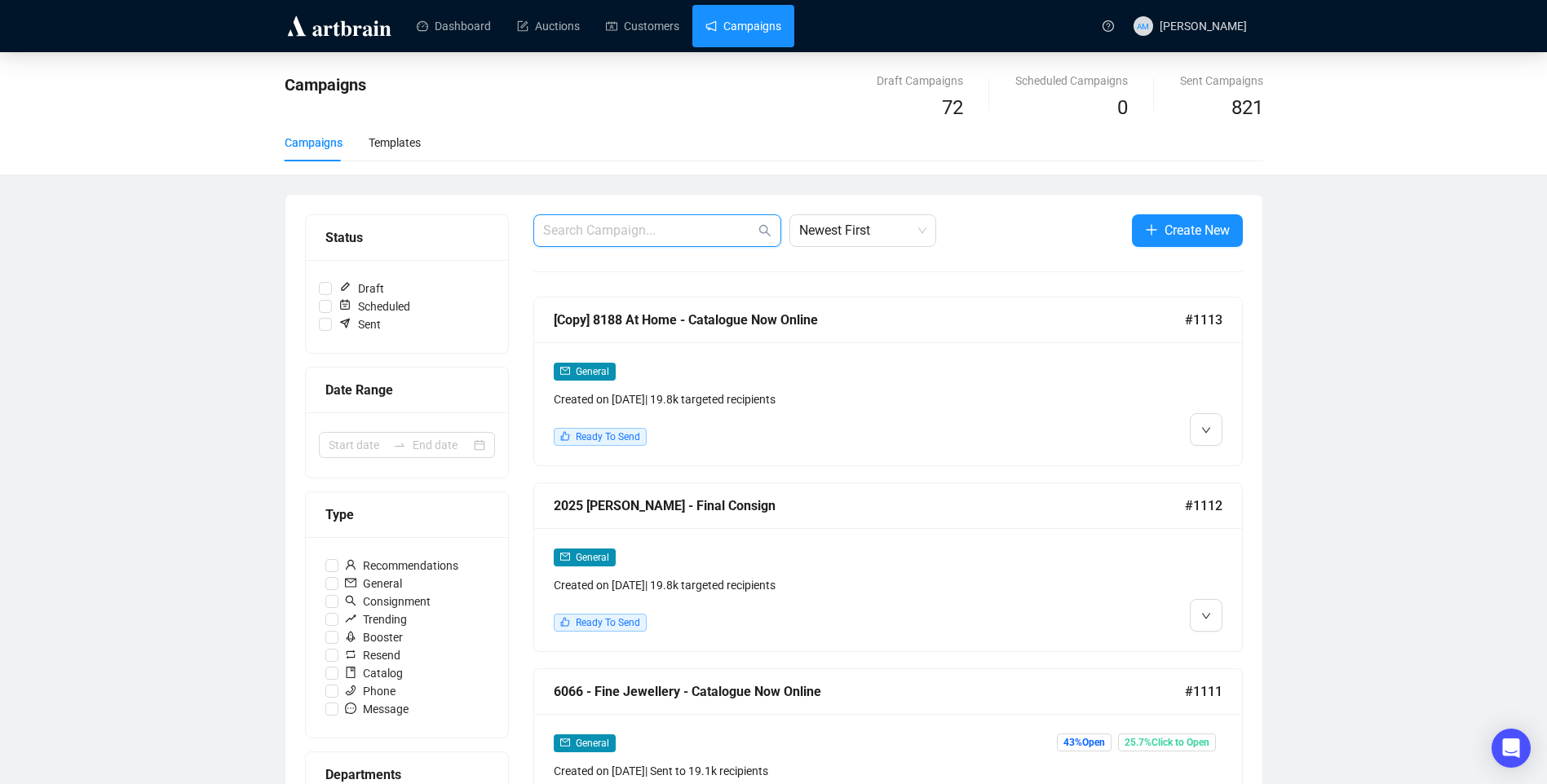
click at [611, 221] on input "text" at bounding box center [649, 230] width 212 height 20
click at [1130, 432] on icon "down" at bounding box center [1205, 430] width 9 height 9
click at [1130, 458] on span "Edit" at bounding box center [1232, 464] width 20 height 13
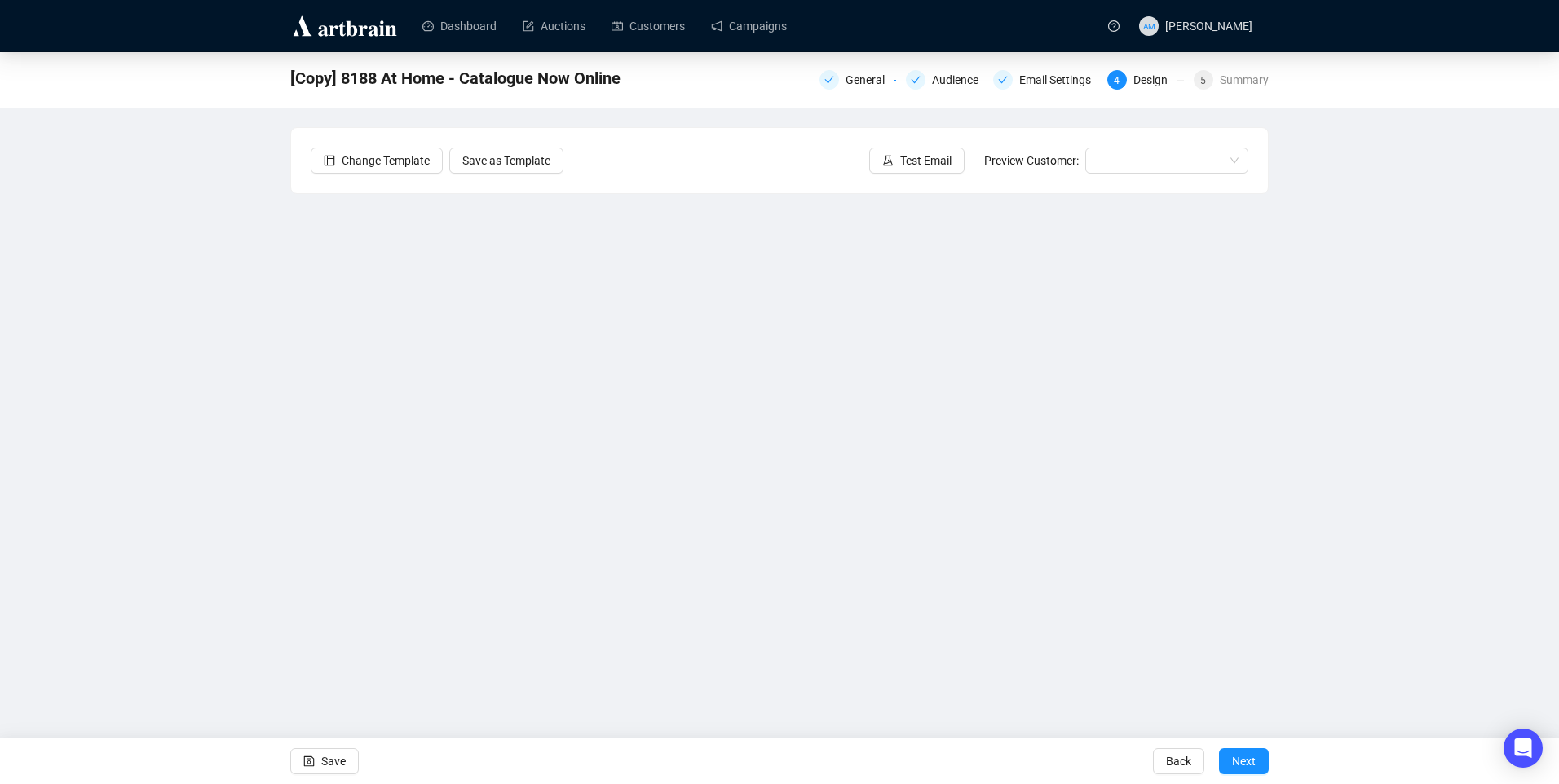
drag, startPoint x: 344, startPoint y: 763, endPoint x: 442, endPoint y: 709, distance: 111.9
click at [344, 762] on span "Save" at bounding box center [334, 761] width 24 height 46
click at [1057, 77] on div "Email Settings" at bounding box center [1059, 79] width 82 height 20
